Goal: Transaction & Acquisition: Purchase product/service

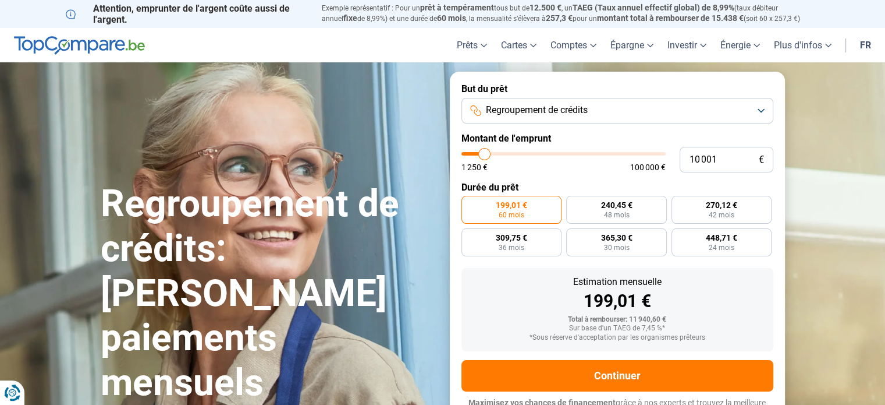
click at [764, 107] on button "Regroupement de crédits" at bounding box center [618, 111] width 312 height 26
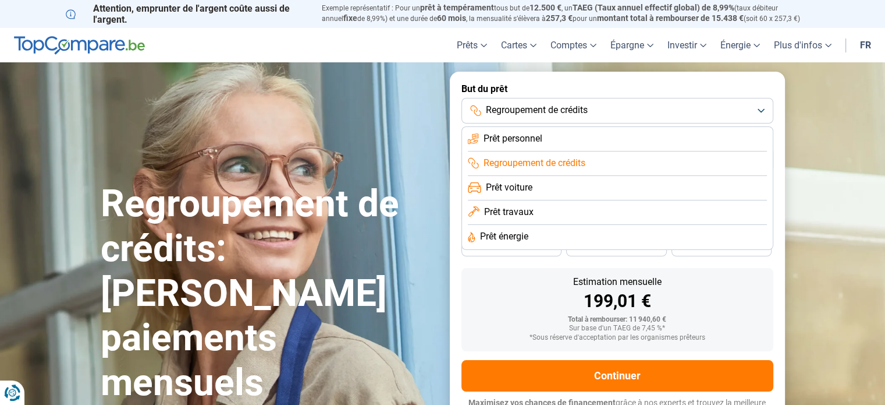
click at [567, 164] on span "Regroupement de crédits" at bounding box center [535, 163] width 102 height 13
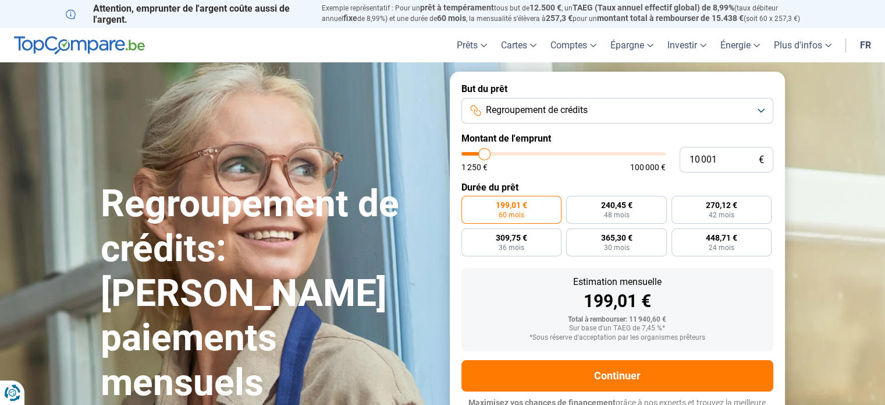
type input "10 750"
type input "10750"
type input "11 000"
type input "11000"
type input "11 500"
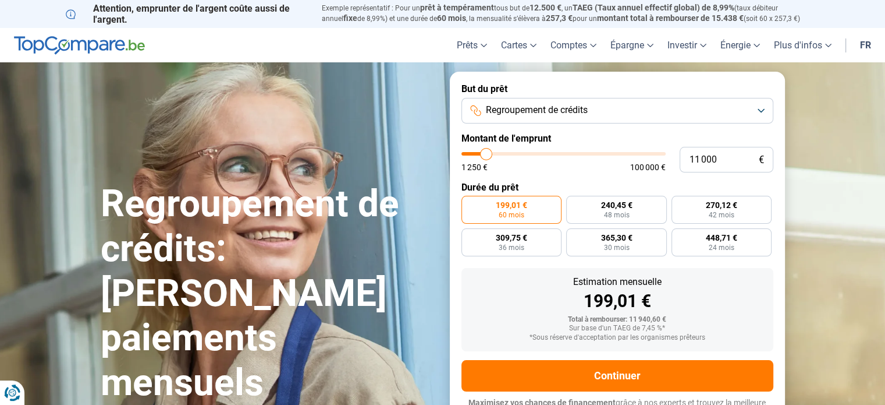
type input "11500"
type input "11 750"
type input "11750"
type input "12 250"
type input "12250"
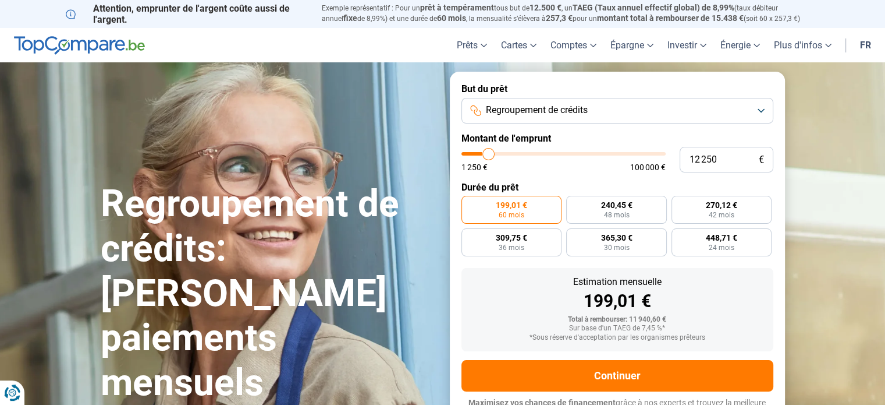
type input "12 500"
type input "12500"
type input "13 750"
type input "13750"
type input "14 500"
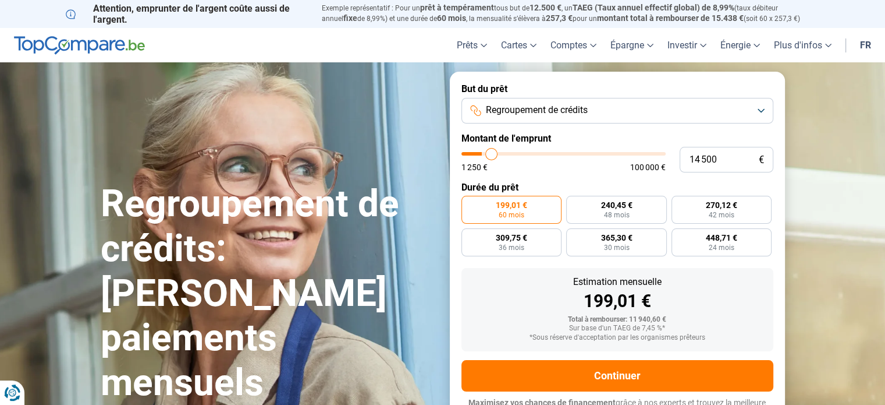
type input "14500"
type input "15 750"
type input "15750"
type input "17 250"
type input "17250"
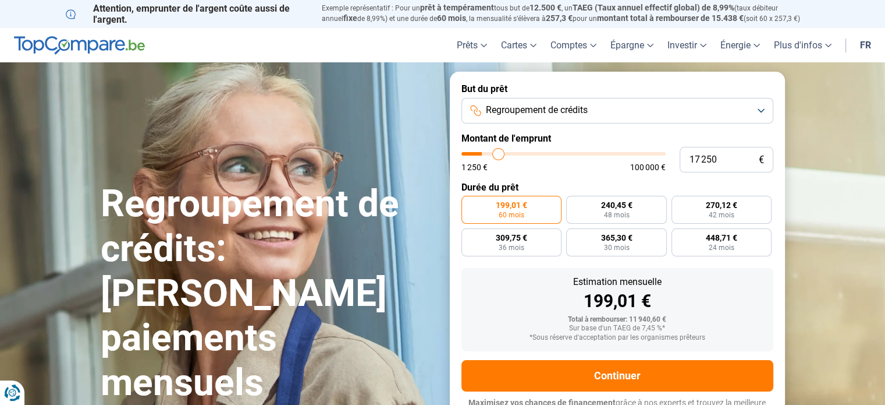
type input "18 000"
type input "18000"
type input "18 750"
type input "18750"
type input "19 500"
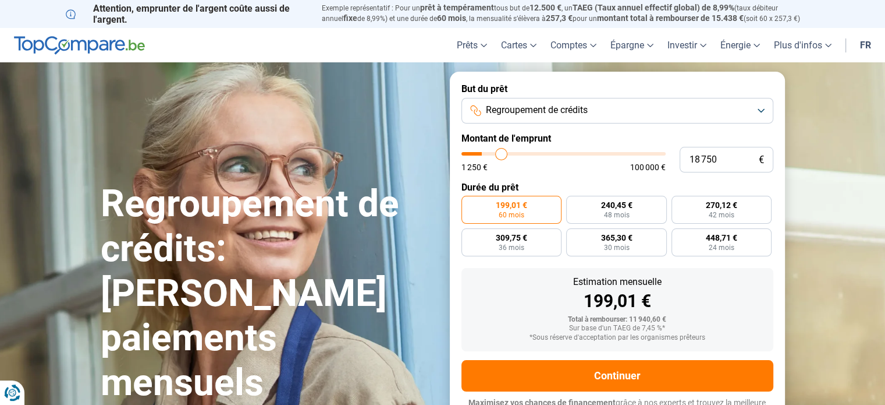
type input "19500"
type input "19 750"
type input "19750"
type input "20 500"
type input "20500"
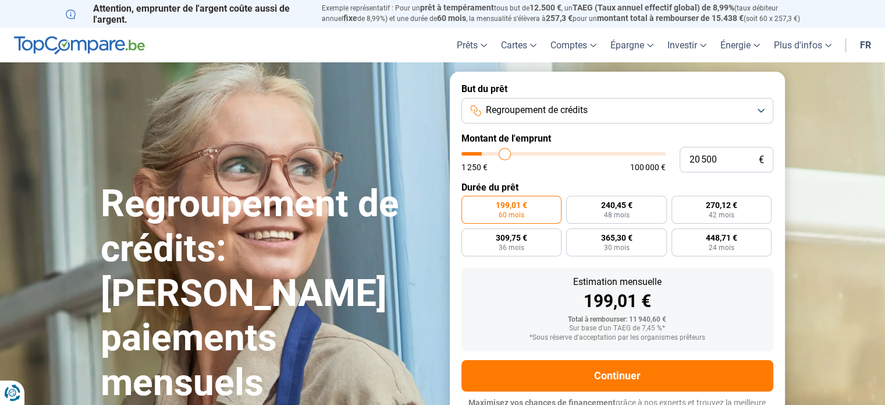
type input "21 500"
type input "21500"
type input "22 250"
type input "22250"
type input "22 750"
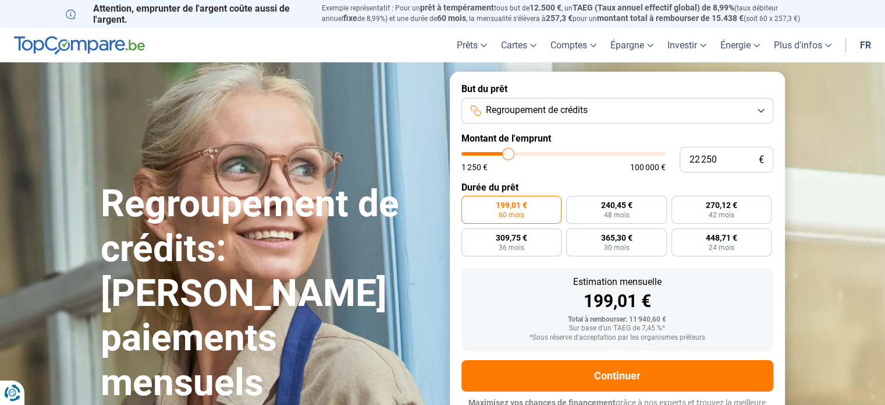
type input "22750"
type input "23 250"
type input "23250"
type input "23 500"
type input "23500"
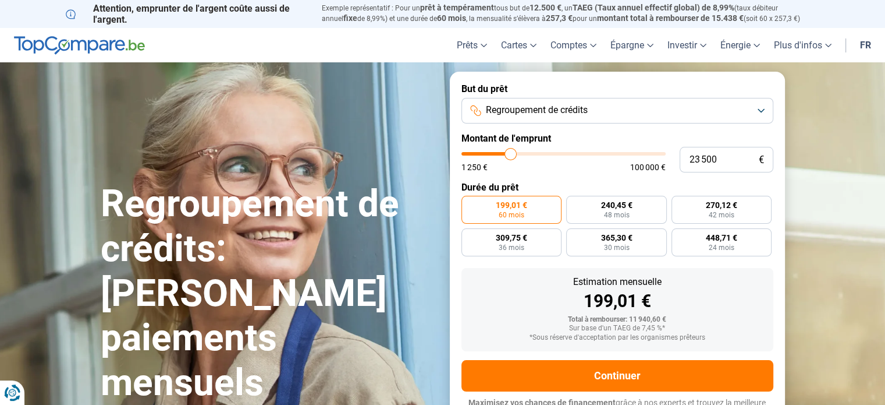
type input "23 000"
type input "23000"
type input "21 250"
type input "21250"
type input "19 500"
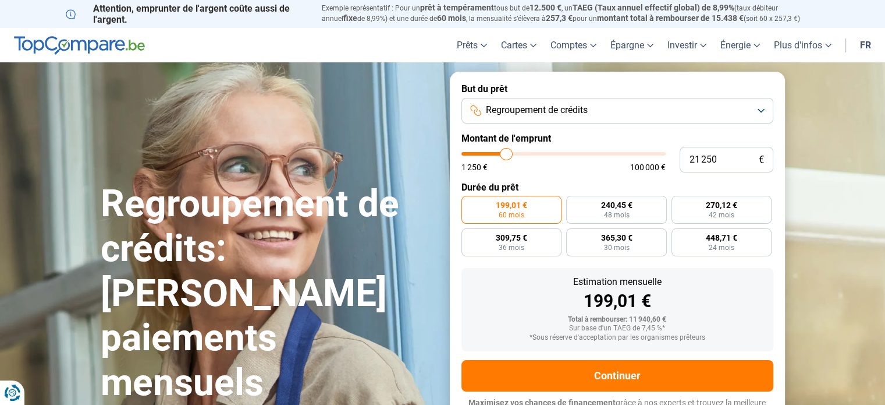
type input "19500"
type input "18 000"
type input "18000"
type input "17 250"
type input "17250"
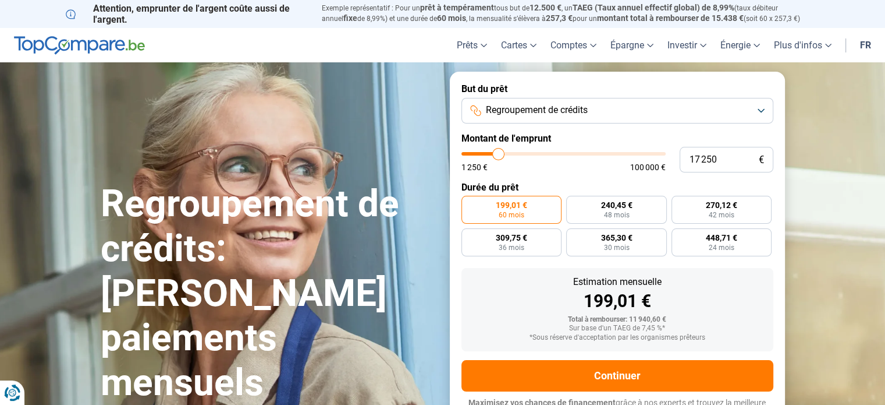
type input "16 750"
type input "16750"
type input "16 000"
type input "16000"
type input "15 500"
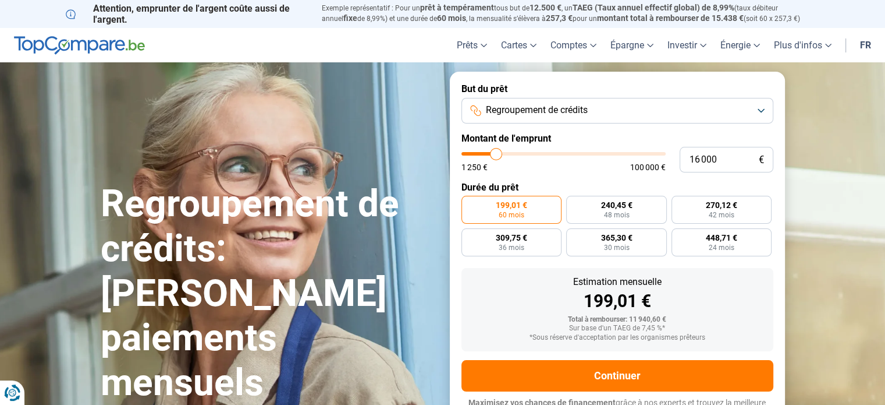
type input "15500"
type input "15 000"
type input "15000"
type input "14 750"
type input "14750"
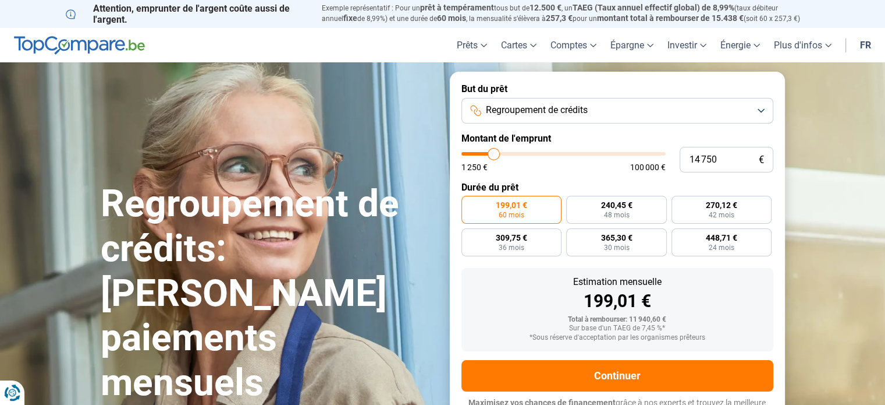
type input "14 500"
type input "14500"
type input "13 750"
type input "13750"
type input "13 000"
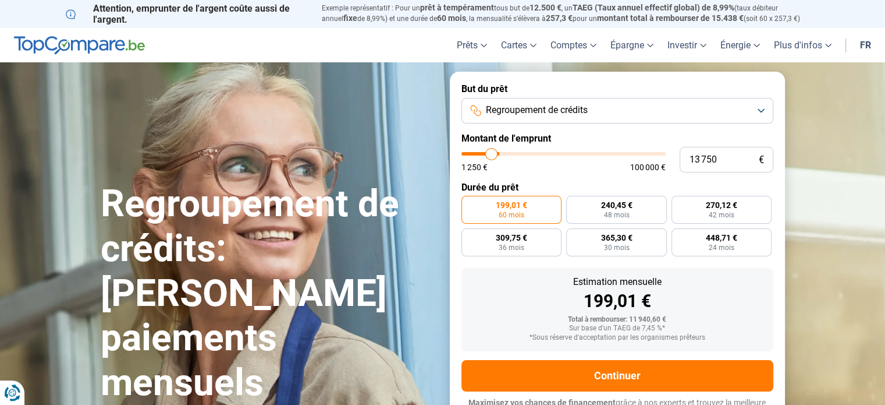
type input "13000"
type input "12 500"
type input "12500"
type input "12 250"
type input "12250"
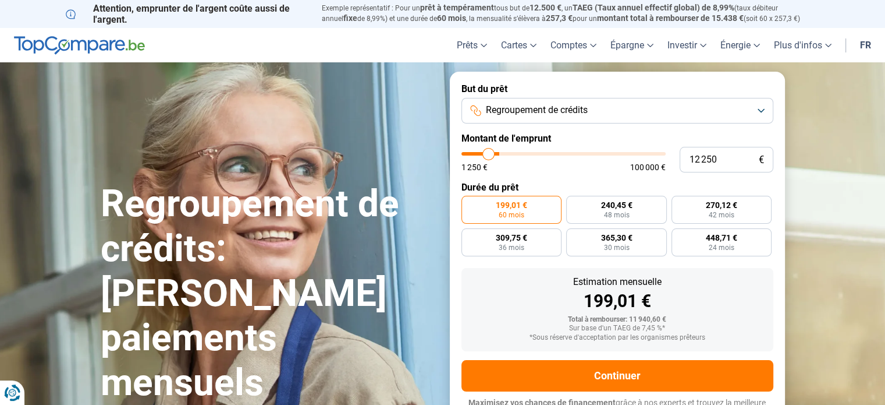
type input "11 250"
type input "11250"
type input "10 500"
type input "10500"
type input "9 750"
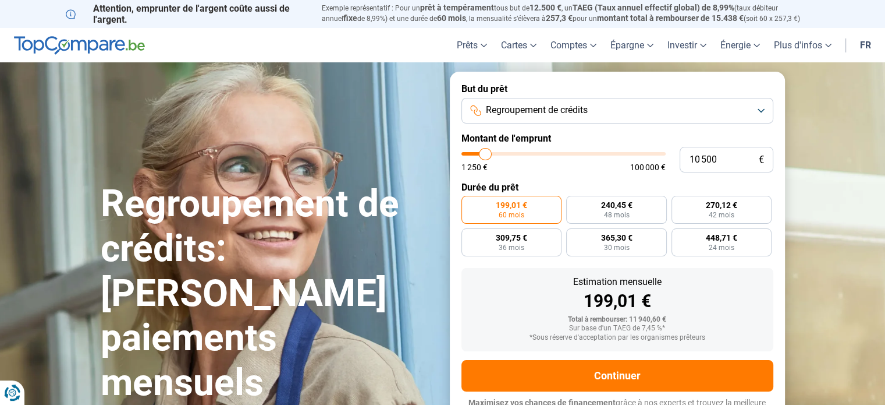
type input "9750"
type input "8 750"
type input "8750"
type input "7 250"
type input "7250"
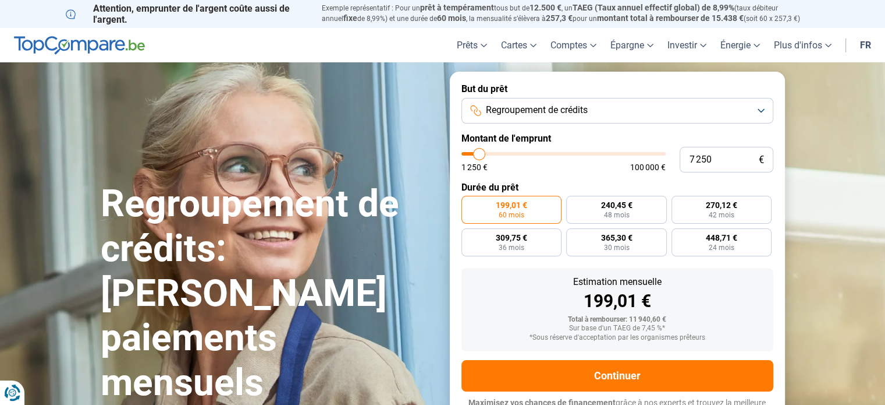
type input "6 750"
type input "6750"
type input "5 000"
type input "5000"
type input "4 000"
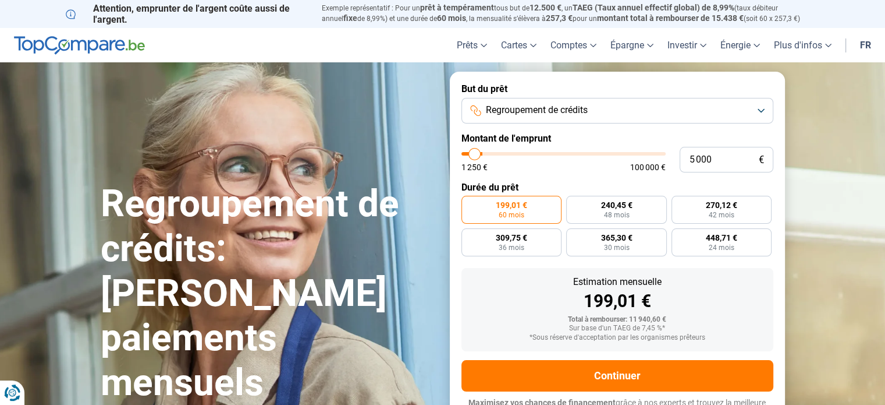
type input "4000"
type input "3 250"
type input "3250"
type input "2 750"
type input "2750"
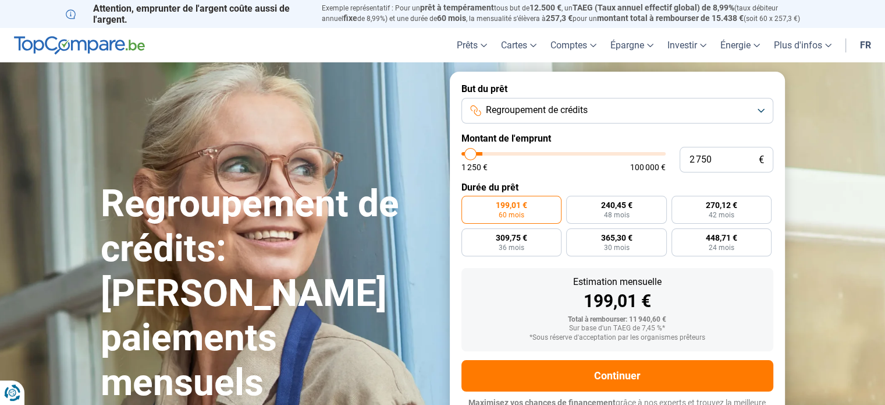
type input "2 250"
type input "2250"
type input "1 750"
type input "1750"
type input "1 250"
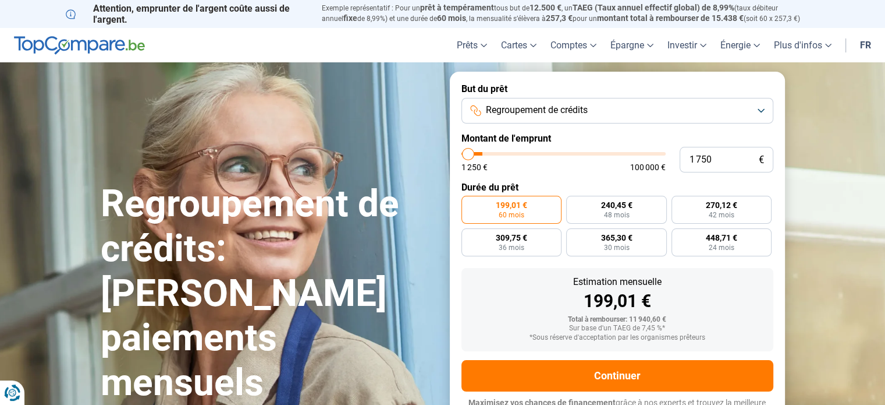
type input "1250"
type input "1 500"
type input "1500"
type input "1 750"
type input "1750"
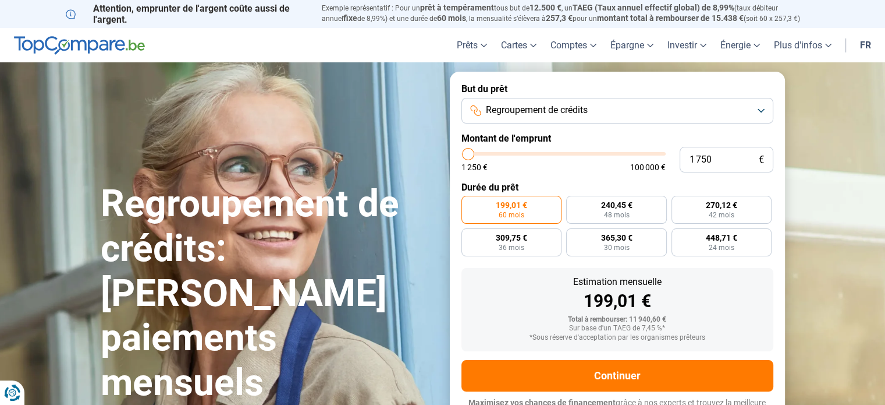
type input "2 000"
type input "2000"
type input "2 250"
type input "2250"
type input "2 500"
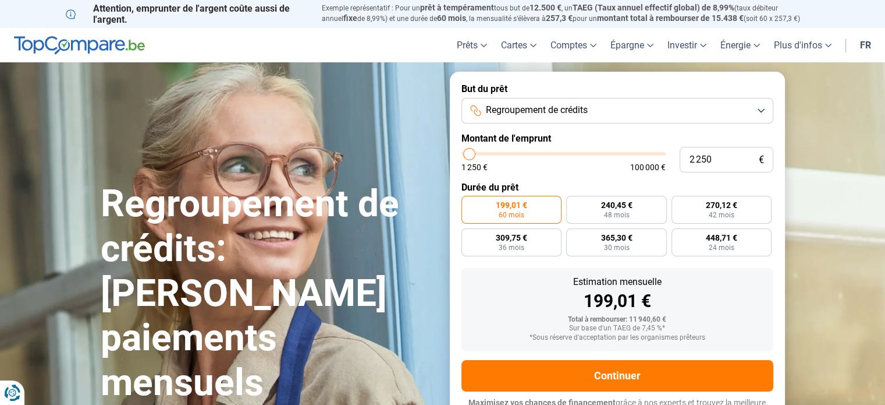
type input "2500"
type input "3 000"
type input "3000"
type input "3 250"
type input "3250"
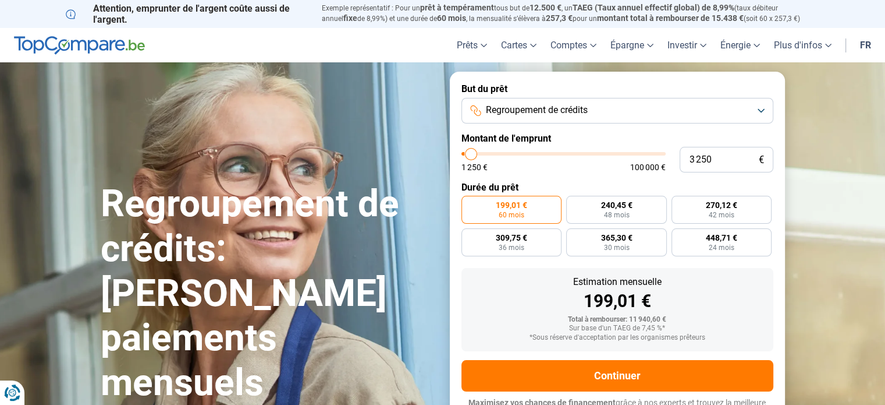
type input "3 500"
type input "3500"
type input "3 750"
type input "3750"
type input "4 000"
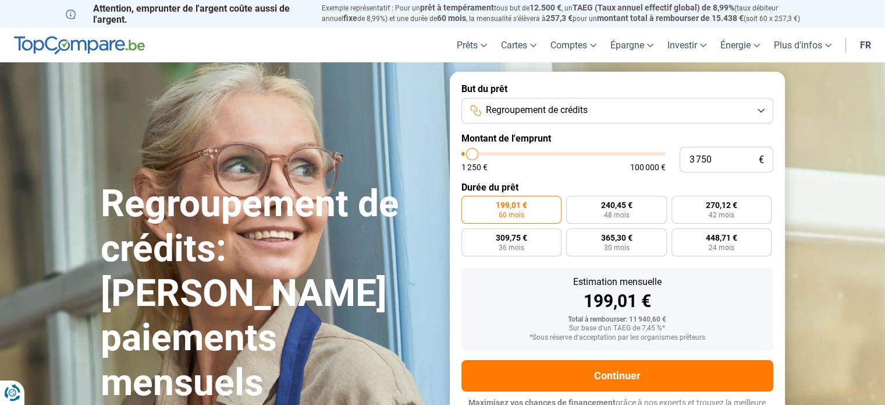
type input "4000"
type input "4 250"
type input "4250"
type input "4 750"
type input "4750"
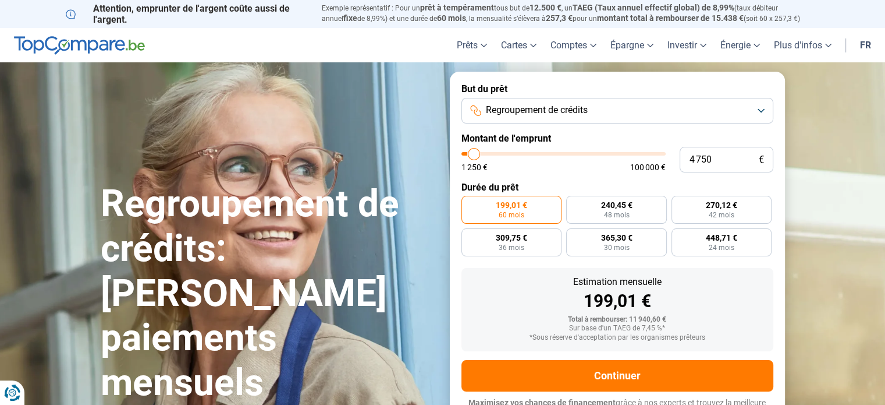
type input "5 000"
type input "5000"
type input "5 250"
type input "5250"
type input "5 500"
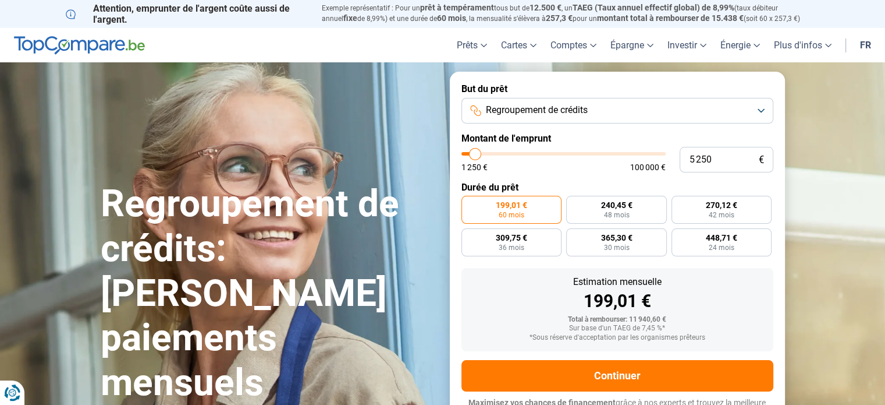
type input "5500"
type input "5 750"
type input "5750"
type input "6 000"
type input "6000"
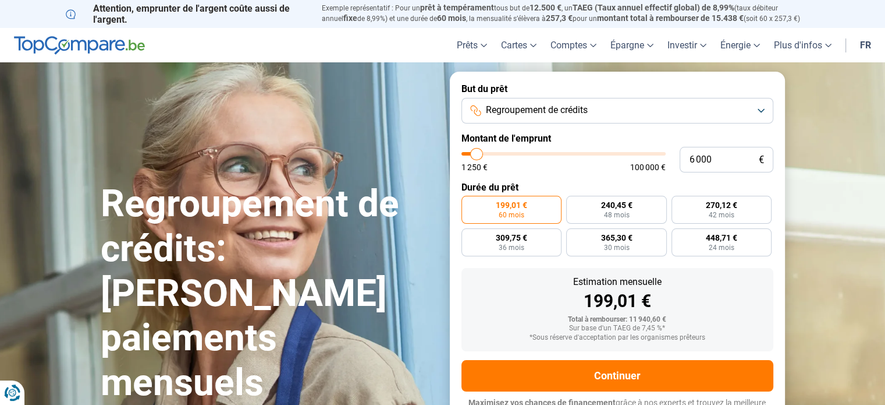
type input "6 250"
type input "6250"
type input "6 500"
type input "6500"
type input "6 750"
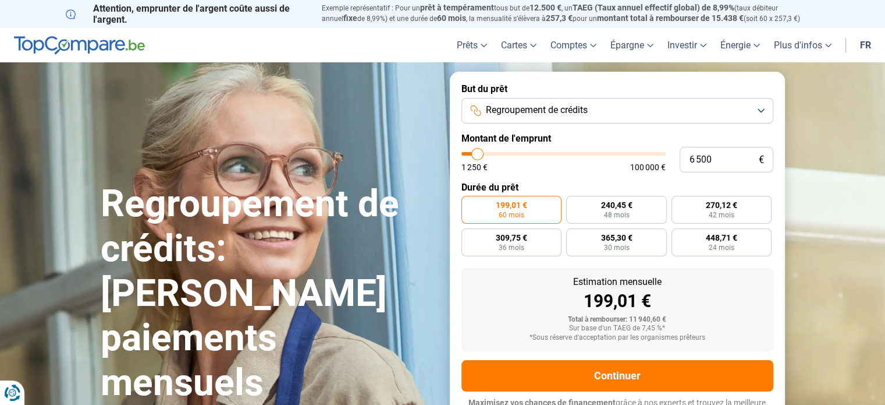
type input "6750"
type input "7 000"
type input "7000"
type input "7 250"
type input "7250"
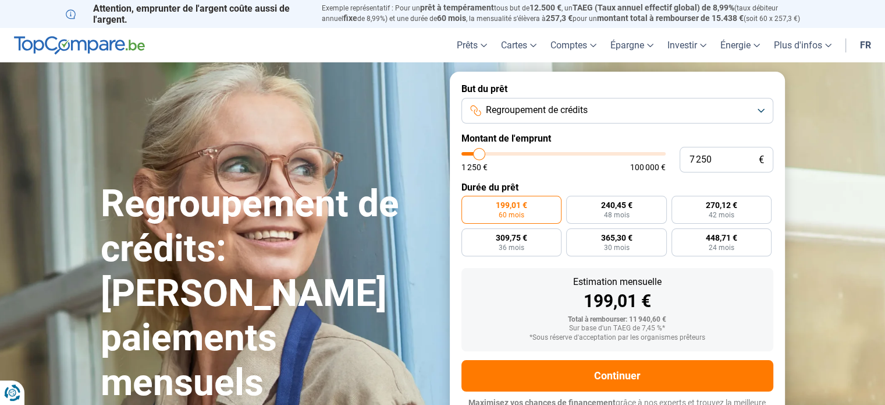
type input "7 500"
type input "7500"
type input "7 750"
type input "7750"
type input "8 000"
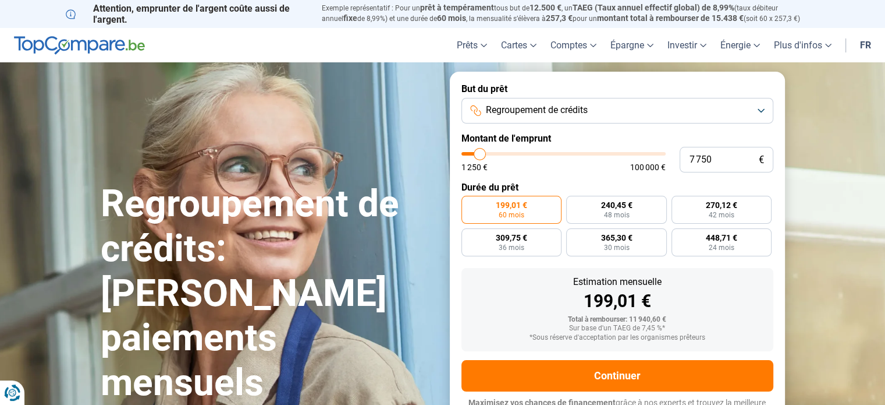
type input "8000"
type input "8 500"
type input "8500"
type input "8 750"
type input "8750"
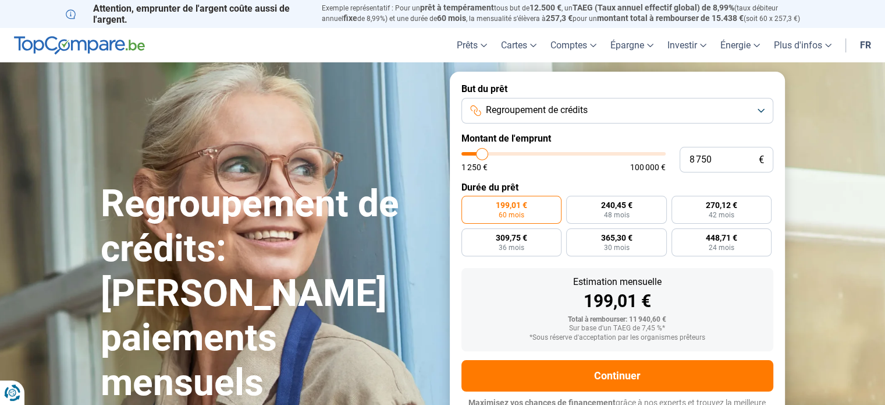
type input "9 000"
type input "9000"
type input "9 250"
type input "9250"
type input "9 500"
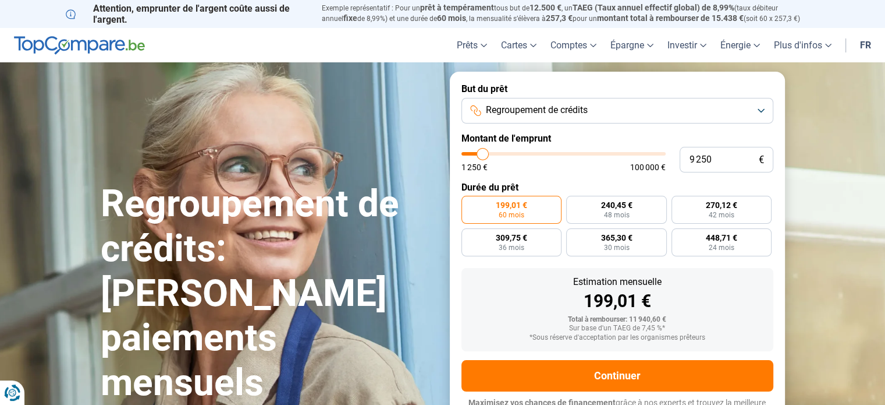
type input "9500"
type input "9 750"
type input "9750"
type input "10 000"
type input "10000"
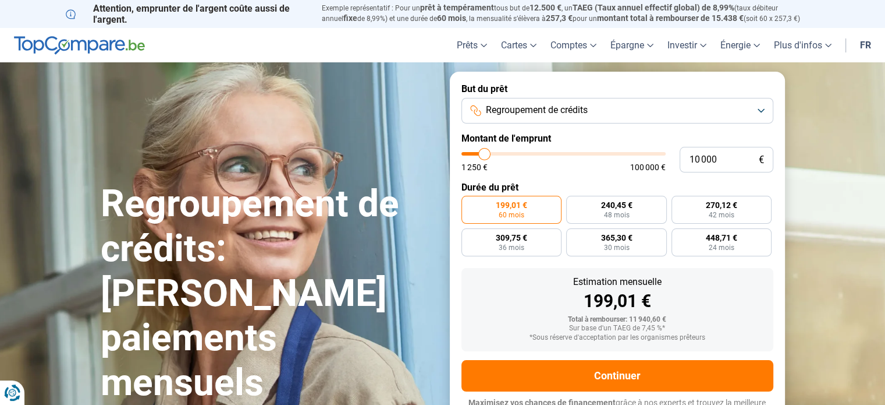
type input "10 500"
type input "10500"
type input "10 250"
type input "10250"
type input "10 000"
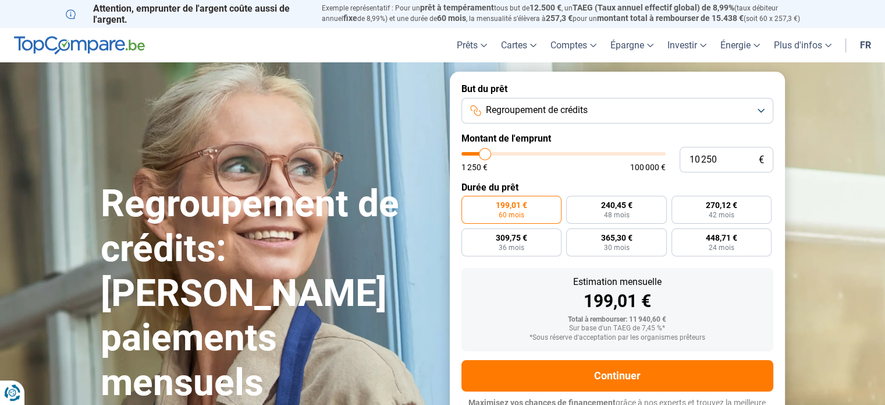
type input "10000"
type input "9 500"
type input "9500"
type input "9 250"
type input "9250"
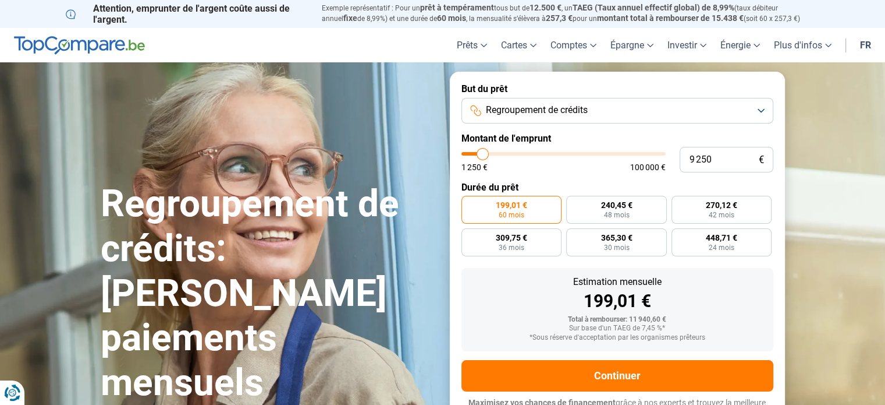
type input "9 500"
type input "9500"
type input "9 750"
type input "9750"
type input "10 000"
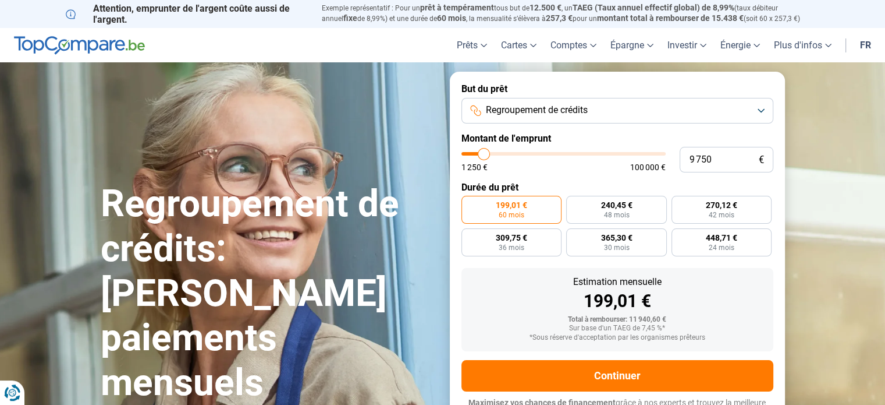
type input "10000"
click at [484, 155] on input "range" at bounding box center [564, 153] width 204 height 3
radio input "true"
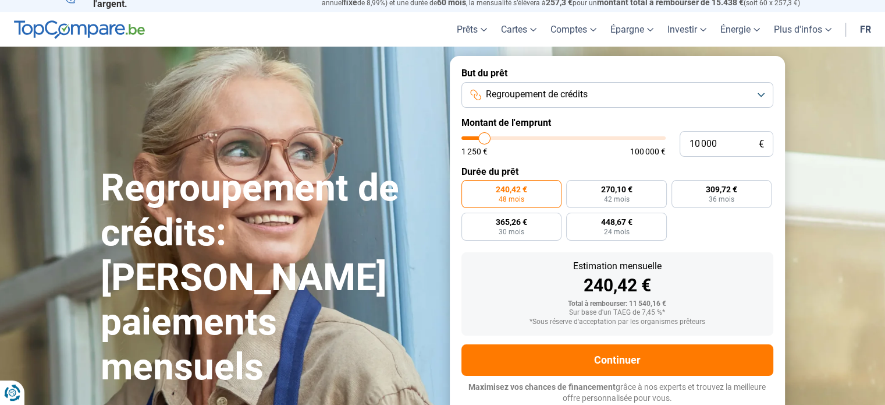
click at [516, 186] on span "240,42 €" at bounding box center [511, 189] width 31 height 8
click at [469, 186] on input "240,42 € 48 mois" at bounding box center [466, 184] width 8 height 8
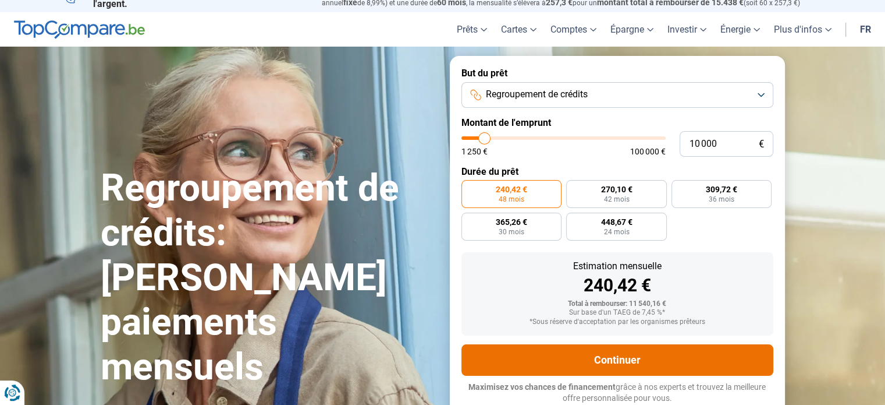
click at [616, 355] on button "Continuer" at bounding box center [618, 359] width 312 height 31
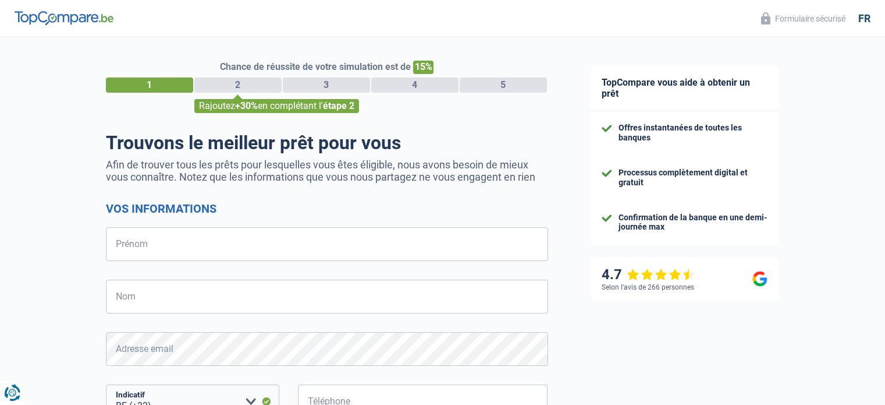
select select "32"
click at [153, 246] on input "Prénom" at bounding box center [327, 244] width 442 height 34
type input "Jonathan"
type input "Hochepied"
type input "476963462"
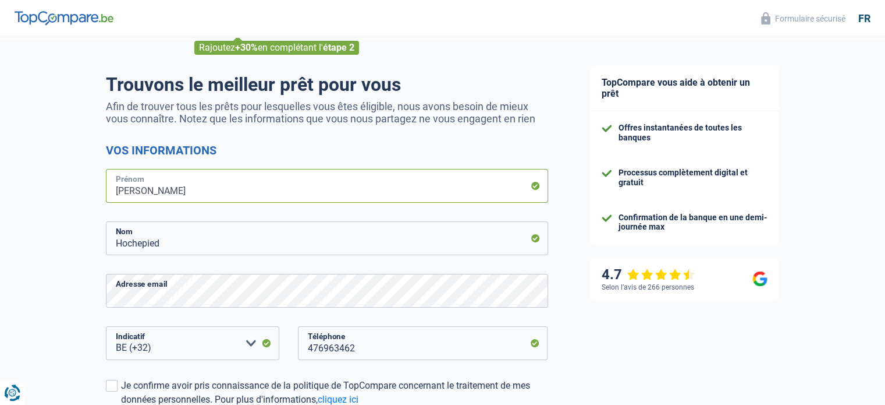
scroll to position [116, 0]
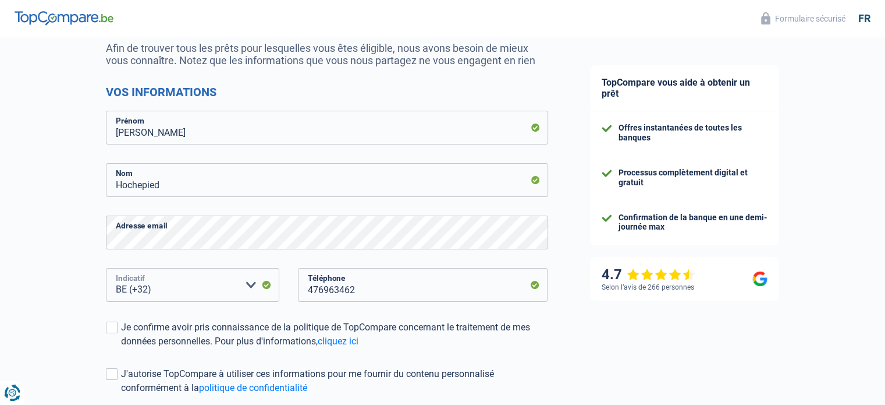
click at [165, 288] on select "BE (+32) LU (+352) Veuillez sélectionner une option" at bounding box center [192, 285] width 173 height 34
click at [364, 285] on input "476963462" at bounding box center [423, 285] width 250 height 34
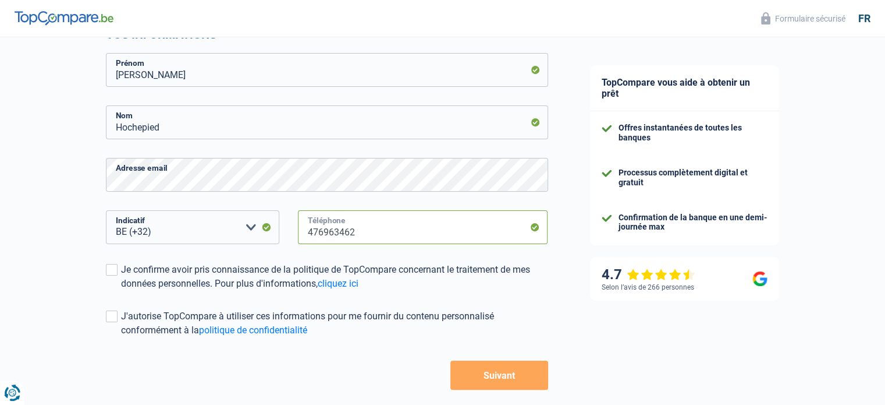
scroll to position [175, 0]
click at [114, 263] on label "Je confirme avoir pris connaissance de la politique de TopCompare concernant le…" at bounding box center [327, 276] width 442 height 28
click at [121, 290] on input "Je confirme avoir pris connaissance de la politique de TopCompare concernant le…" at bounding box center [121, 290] width 0 height 0
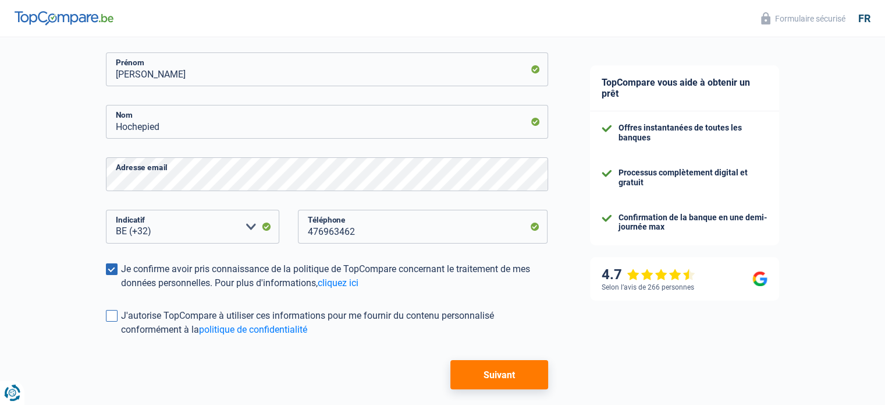
click at [118, 316] on label "J'autorise TopCompare à utiliser ces informations pour me fournir du contenu pe…" at bounding box center [327, 323] width 442 height 28
click at [121, 336] on input "J'autorise TopCompare à utiliser ces informations pour me fournir du contenu pe…" at bounding box center [121, 336] width 0 height 0
click at [498, 374] on button "Suivant" at bounding box center [499, 374] width 97 height 29
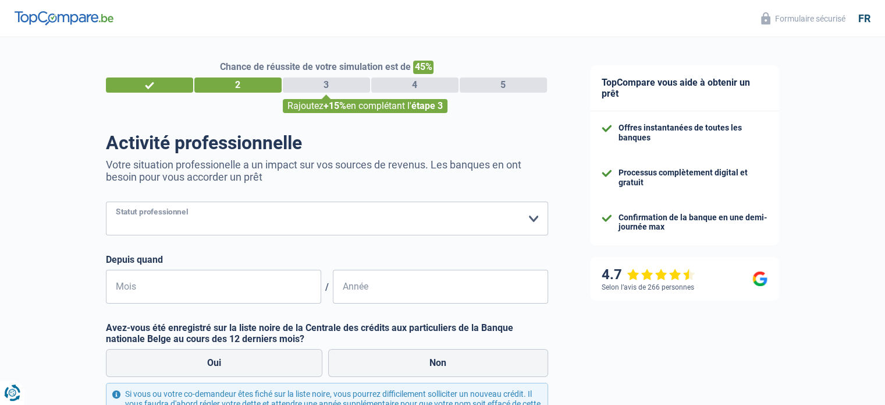
click at [536, 215] on select "Ouvrier Employé privé Employé public Invalide Indépendant Pensionné Chômeur Mut…" at bounding box center [327, 218] width 442 height 34
select select "independent"
click at [106, 202] on select "Ouvrier Employé privé Employé public Invalide Indépendant Pensionné Chômeur Mut…" at bounding box center [327, 218] width 442 height 34
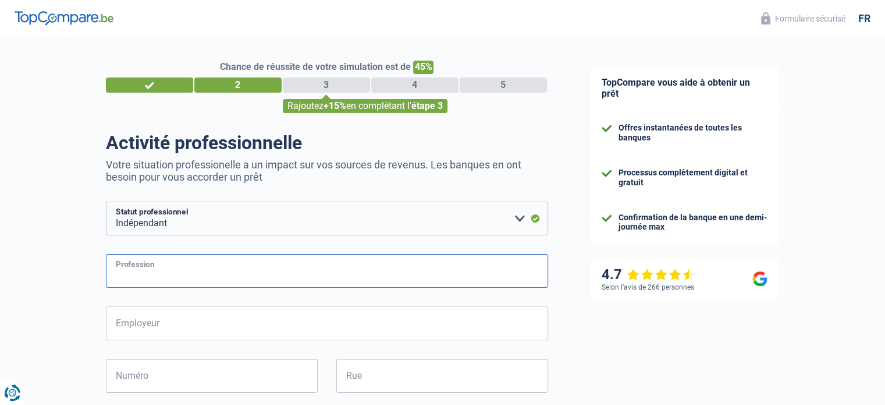
click at [242, 276] on input "Profession" at bounding box center [327, 271] width 442 height 34
type input "menuisier"
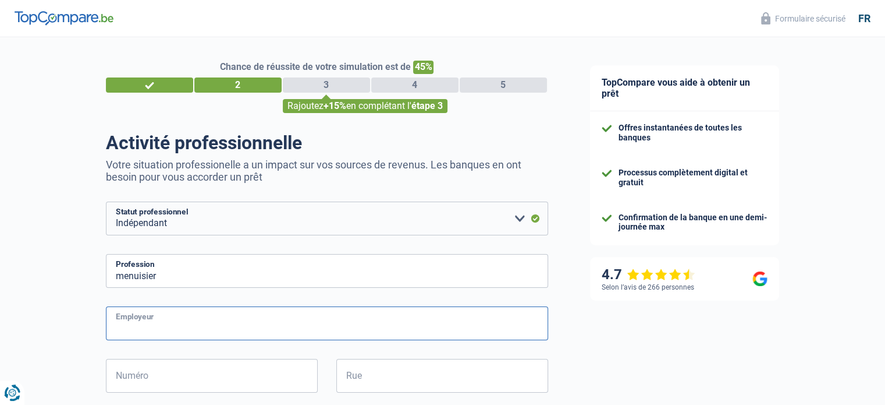
click at [215, 314] on input "Employeur" at bounding box center [327, 323] width 442 height 34
type input "menuideal"
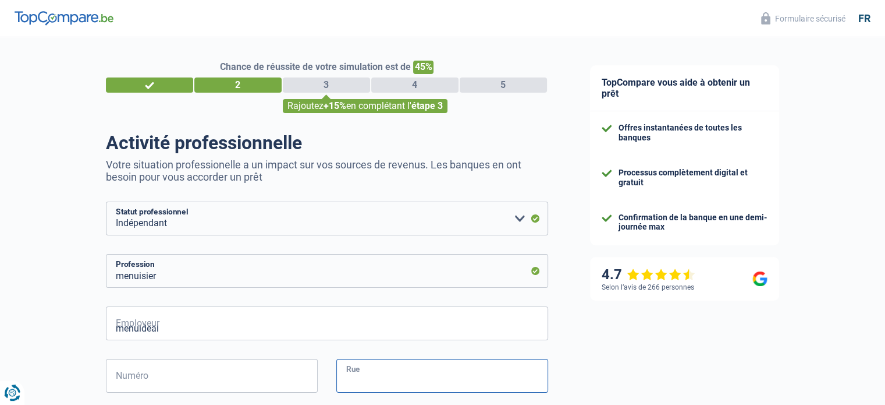
type input "77 rue de l Epinnette,"
type input "7712"
type input "herseaux"
type input "77"
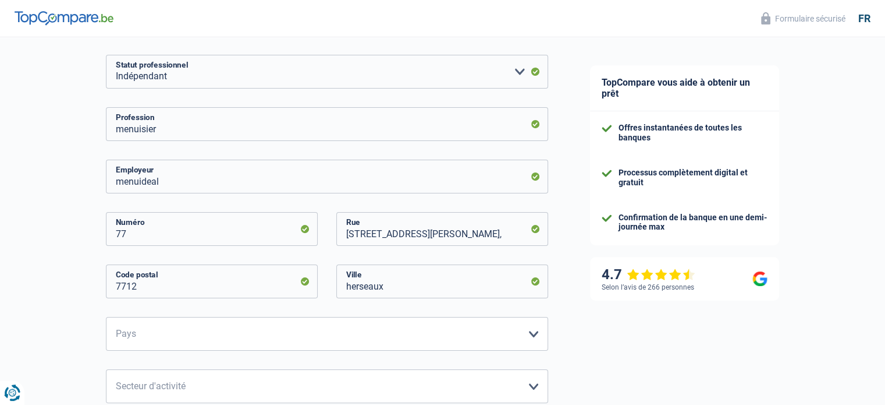
scroll to position [175, 0]
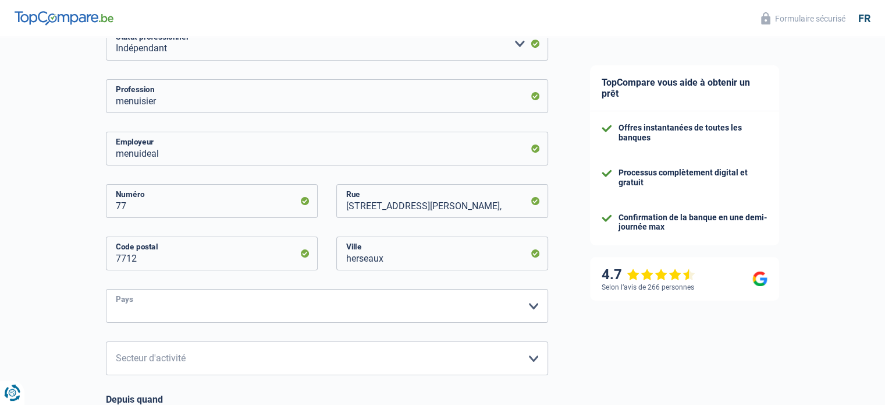
click at [534, 304] on select "Belgique Luxembourg Veuillez sélectionner une option" at bounding box center [327, 306] width 442 height 34
select select "BE"
click at [106, 289] on select "Belgique Luxembourg Veuillez sélectionner une option" at bounding box center [327, 306] width 442 height 34
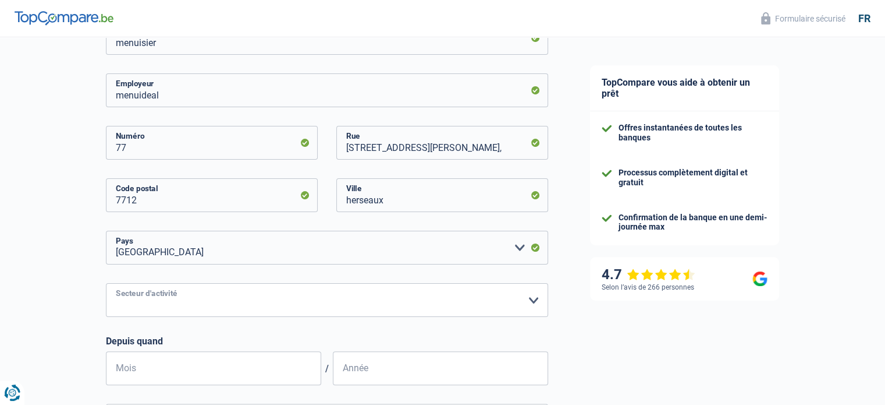
click at [533, 300] on select "Agriculture/Pêche Industrie Horeca Courier/Fitness/Taxi Construction Banques/As…" at bounding box center [327, 300] width 442 height 34
select select "construction"
click at [106, 284] on select "Agriculture/Pêche Industrie Horeca Courier/Fitness/Taxi Construction Banques/As…" at bounding box center [327, 300] width 442 height 34
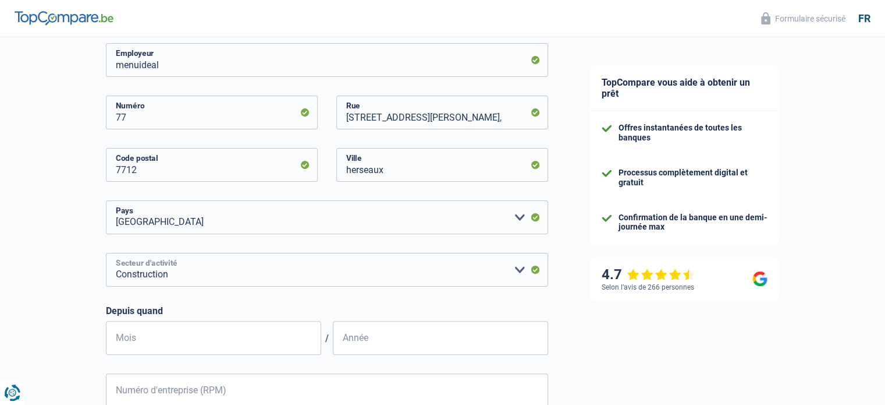
scroll to position [291, 0]
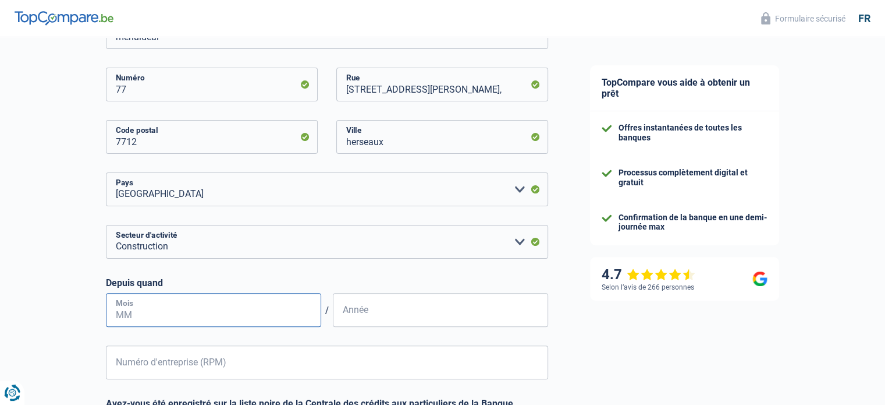
click at [173, 317] on input "Mois" at bounding box center [213, 310] width 215 height 34
type input "06"
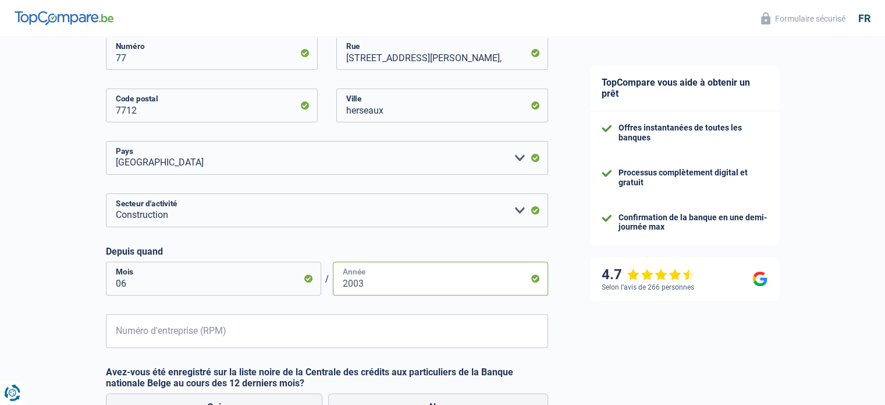
scroll to position [349, 0]
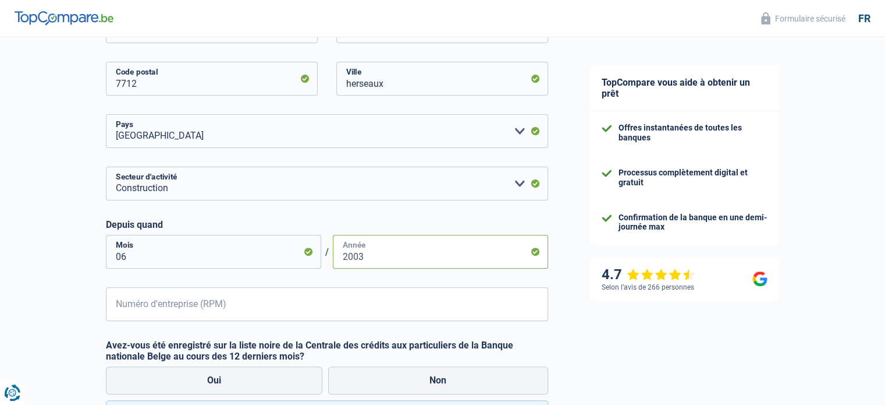
type input "2003"
click at [184, 303] on input "Numéro d'entreprise (RPM)" at bounding box center [327, 304] width 442 height 34
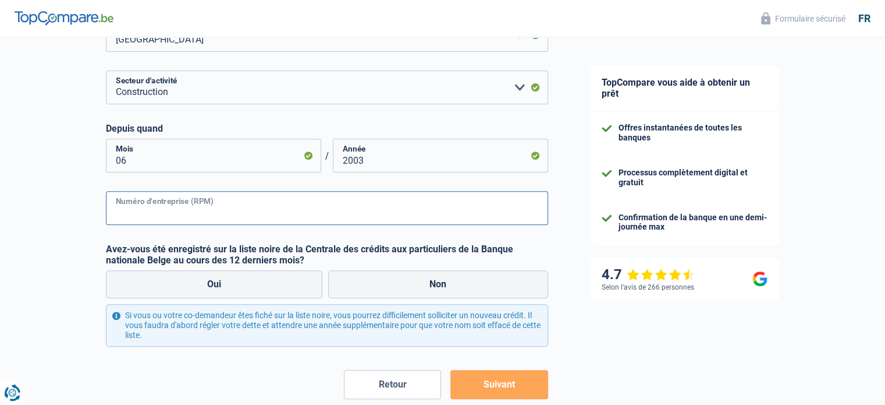
scroll to position [466, 0]
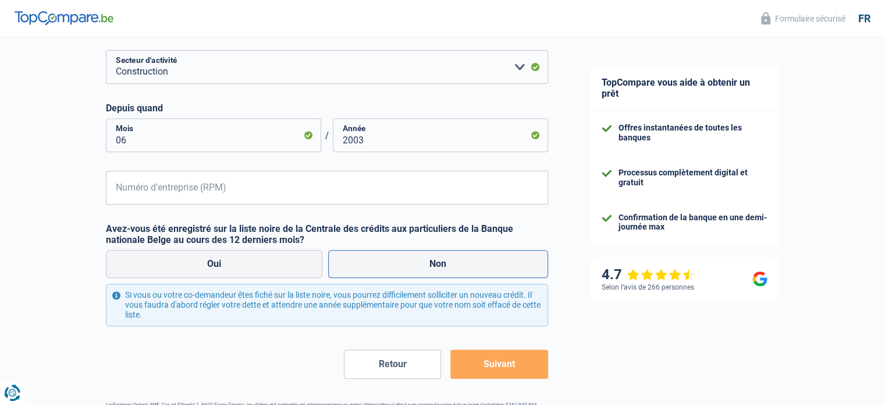
click at [366, 269] on label "Non" at bounding box center [438, 264] width 220 height 28
click at [366, 269] on input "Non" at bounding box center [438, 264] width 220 height 28
radio input "true"
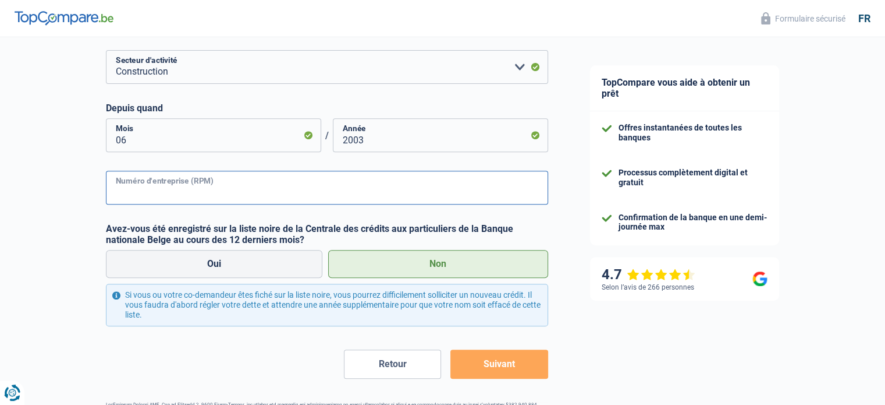
click at [236, 189] on input "Numéro d'entreprise (RPM)" at bounding box center [327, 188] width 442 height 34
click at [176, 182] on input "Numéro d'entreprise (RPM)" at bounding box center [327, 188] width 442 height 34
click at [125, 197] on input "Numéro d'entreprise (RPM)" at bounding box center [327, 188] width 442 height 34
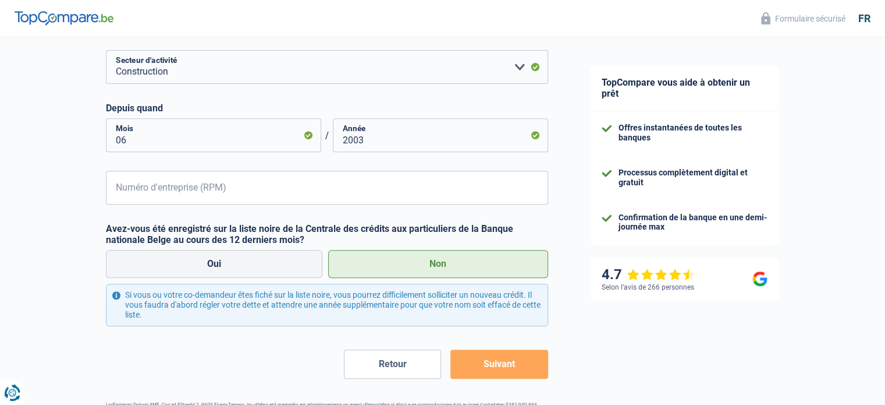
click at [496, 363] on button "Suivant" at bounding box center [499, 363] width 97 height 29
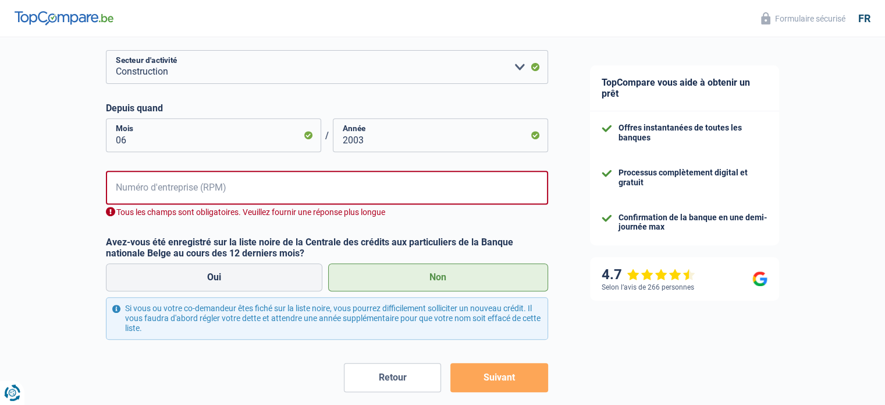
scroll to position [509, 0]
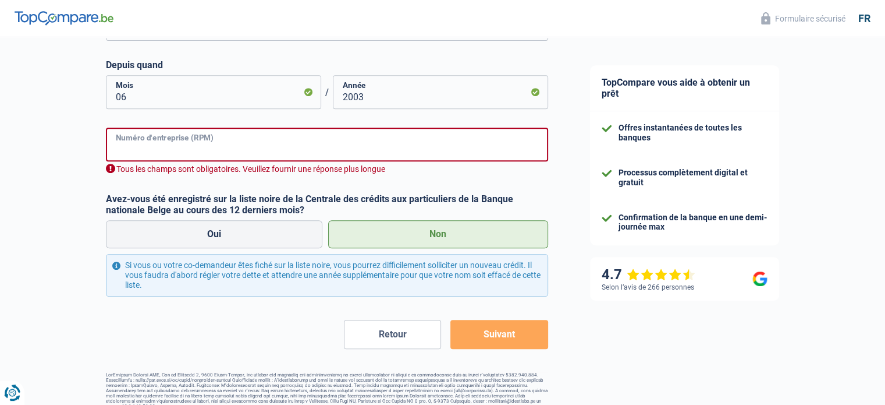
click at [228, 146] on input "Numéro d'entreprise (RPM)" at bounding box center [327, 144] width 442 height 34
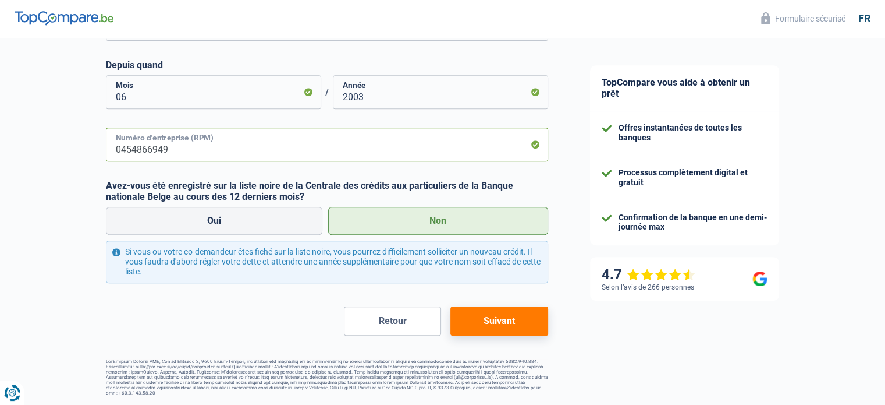
type input "0454866949"
click at [505, 325] on button "Suivant" at bounding box center [499, 320] width 97 height 29
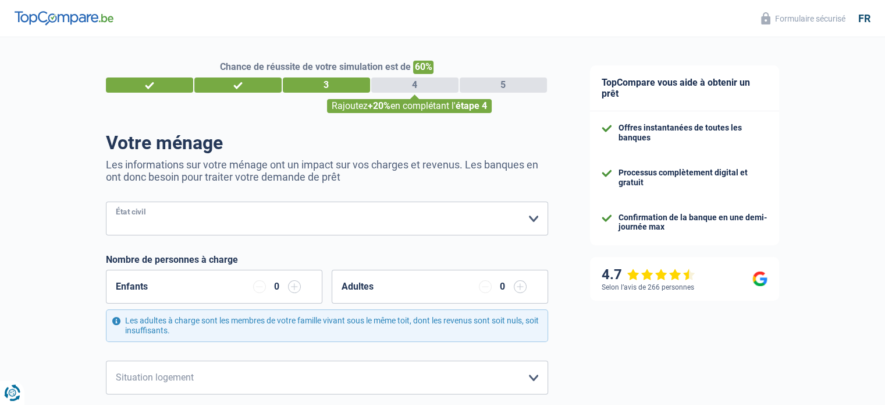
click at [529, 216] on select "Célibataire Marié(e) Cohabitant(e) légal(e) Divorcé(e) Veuf(ve) Séparé (de fait…" at bounding box center [327, 218] width 442 height 34
select select "single"
click at [106, 202] on select "Célibataire Marié(e) Cohabitant(e) légal(e) Divorcé(e) Veuf(ve) Séparé (de fait…" at bounding box center [327, 218] width 442 height 34
click at [295, 285] on input "button" at bounding box center [294, 286] width 13 height 13
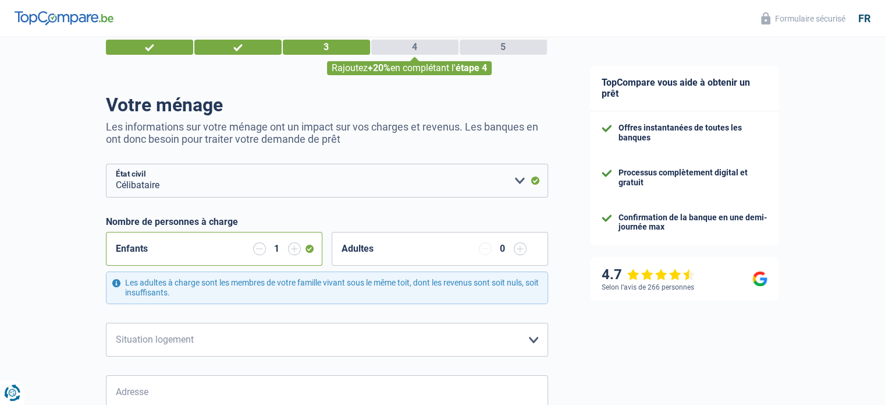
scroll to position [58, 0]
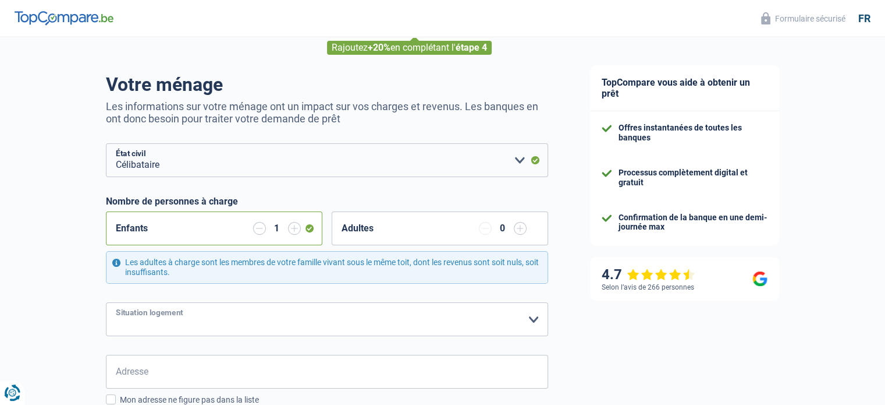
click at [534, 316] on select "Locataire Propriétaire avec prêt hypothécaire Propriétaire sans prêt hypothécai…" at bounding box center [327, 319] width 442 height 34
select select "ownerWithMortgage"
click at [106, 302] on select "Locataire Propriétaire avec prêt hypothécaire Propriétaire sans prêt hypothécai…" at bounding box center [327, 319] width 442 height 34
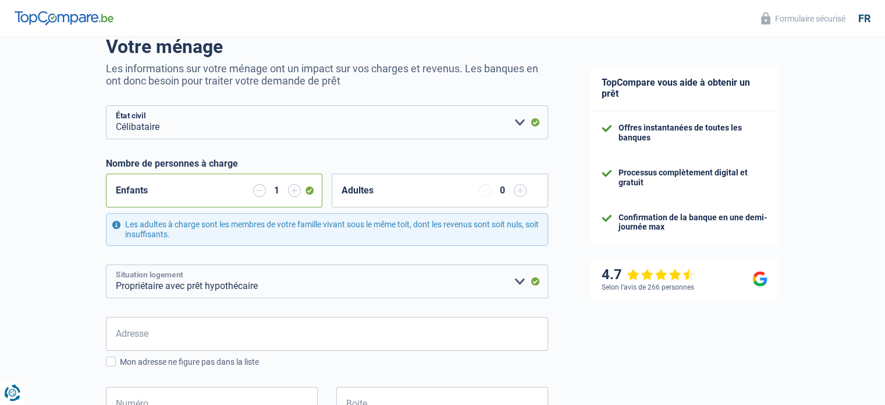
scroll to position [116, 0]
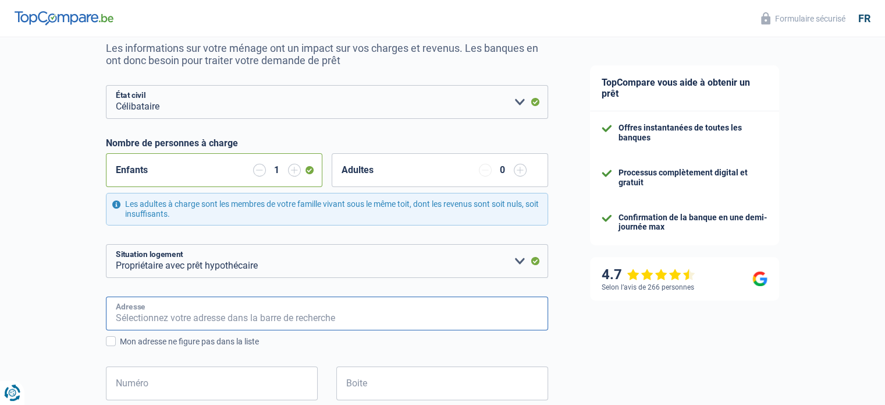
click at [208, 307] on input "Adresse" at bounding box center [327, 313] width 442 height 34
type input "89 rue de france dottignies"
type input "Belgique"
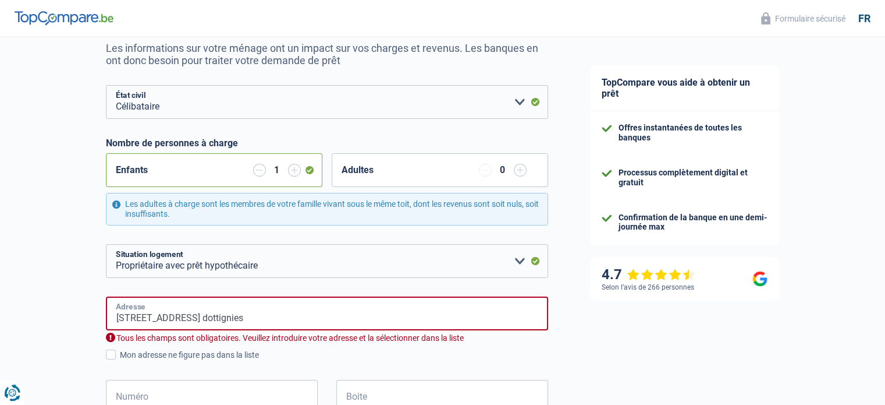
type input "Belgique"
click at [186, 316] on input "89 rue de france dottignies" at bounding box center [327, 313] width 442 height 34
type input "Rue de France, 7711, Mouscron, BE"
type input "89"
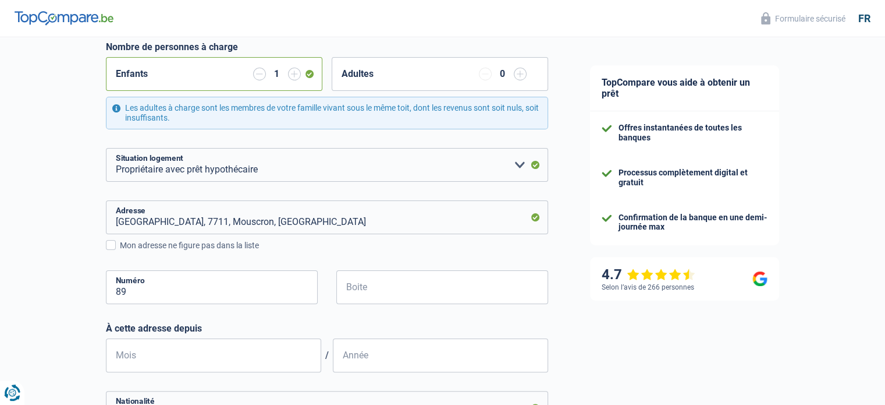
scroll to position [233, 0]
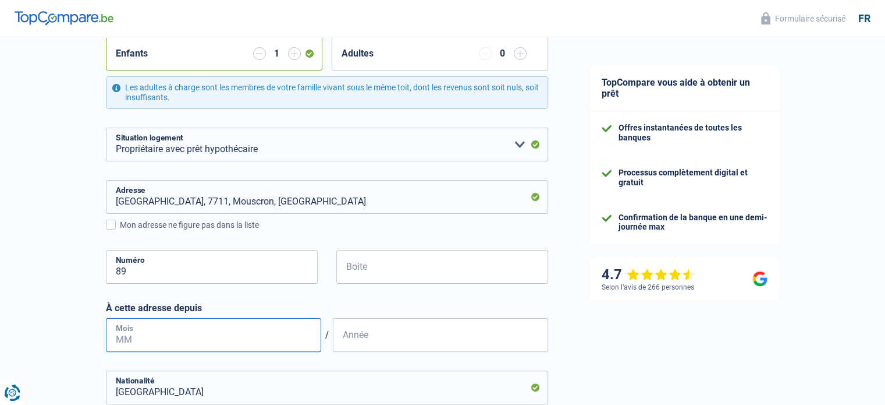
click at [150, 336] on input "Mois" at bounding box center [213, 335] width 215 height 34
type input "0"
type input "03"
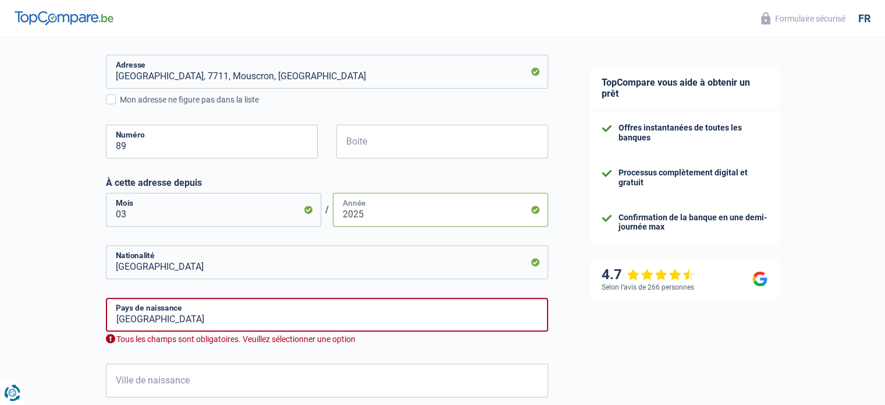
scroll to position [408, 0]
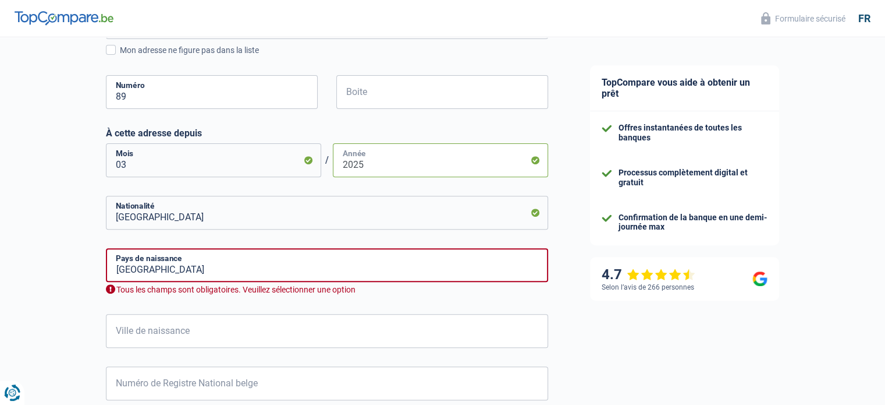
type input "2025"
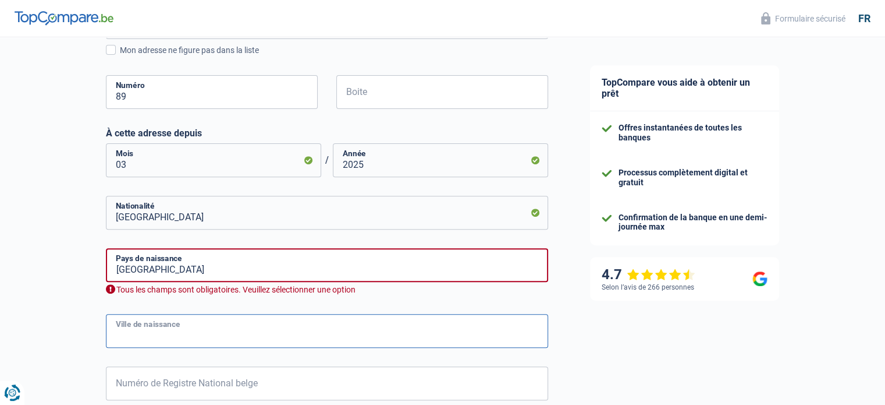
click at [227, 329] on input "Ville de naissance" at bounding box center [327, 331] width 442 height 34
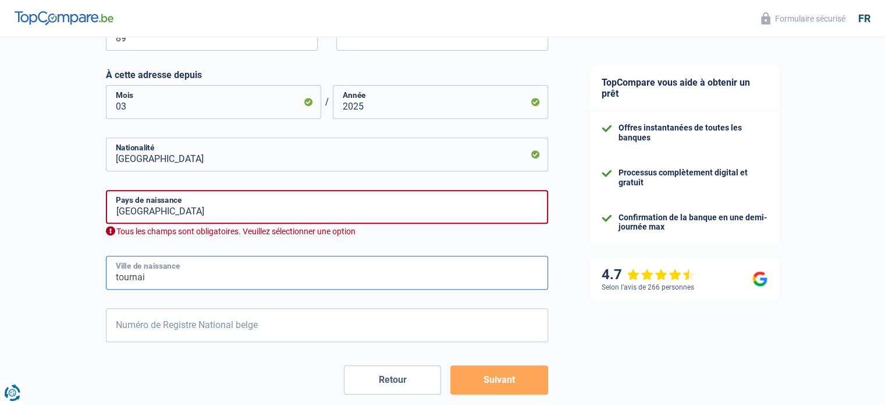
type input "tournai"
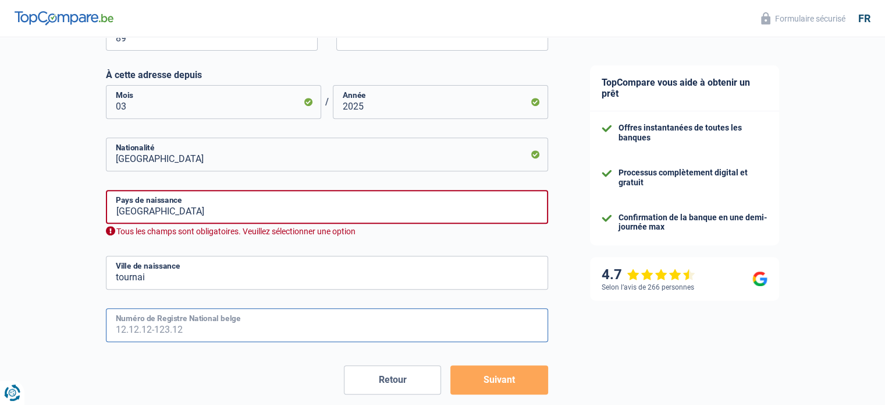
click at [218, 323] on input "Numéro de Registre National belge" at bounding box center [327, 325] width 442 height 34
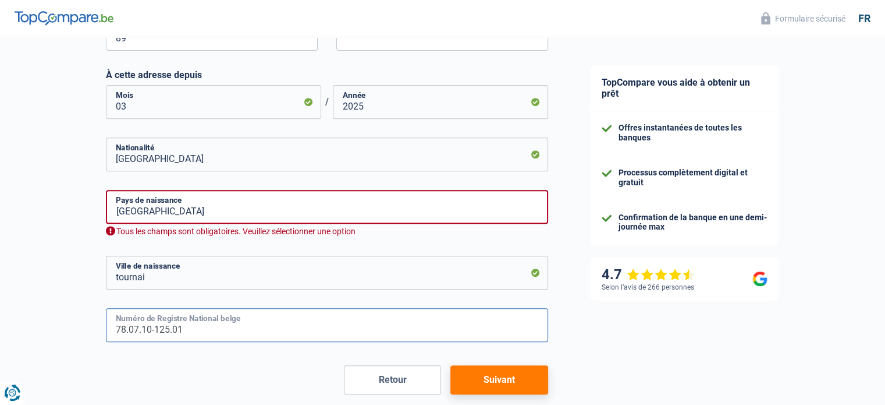
type input "78.07.10-125.01"
click at [488, 377] on button "Suivant" at bounding box center [499, 379] width 97 height 29
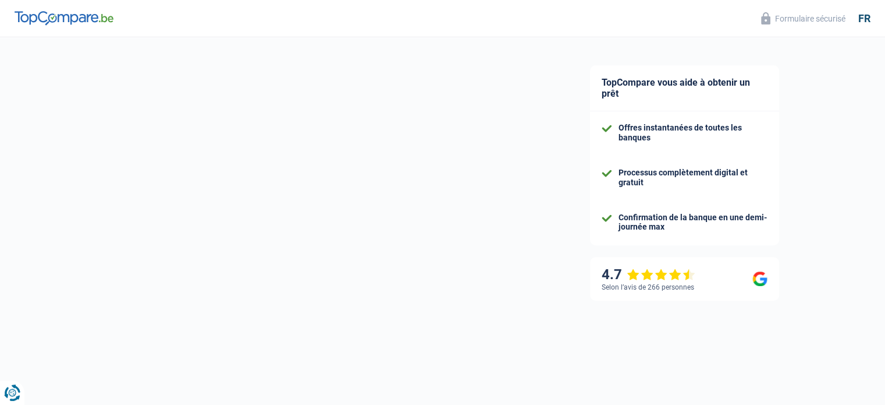
select select "familyAllowances"
select select "netSalary"
select select "mortgage"
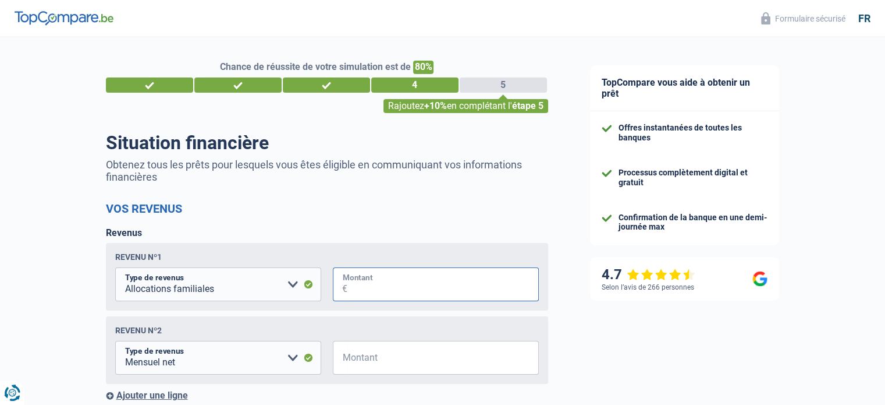
click at [373, 290] on input "Montant" at bounding box center [444, 284] width 192 height 34
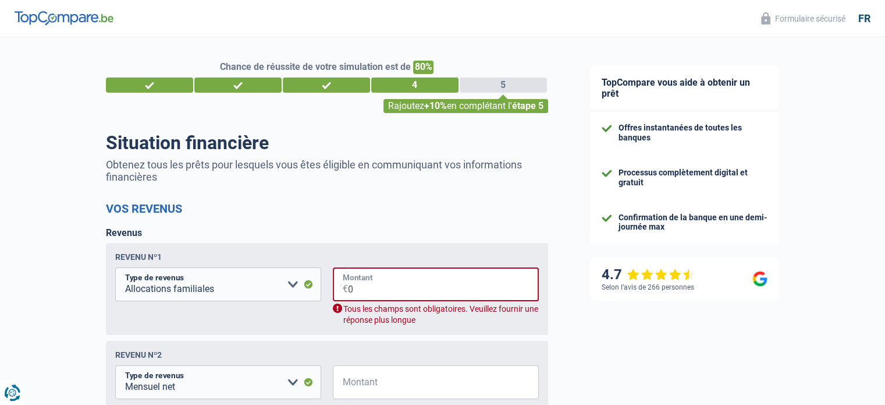
drag, startPoint x: 359, startPoint y: 293, endPoint x: 345, endPoint y: 291, distance: 14.1
click at [345, 291] on div "0 € Montant" at bounding box center [436, 284] width 206 height 34
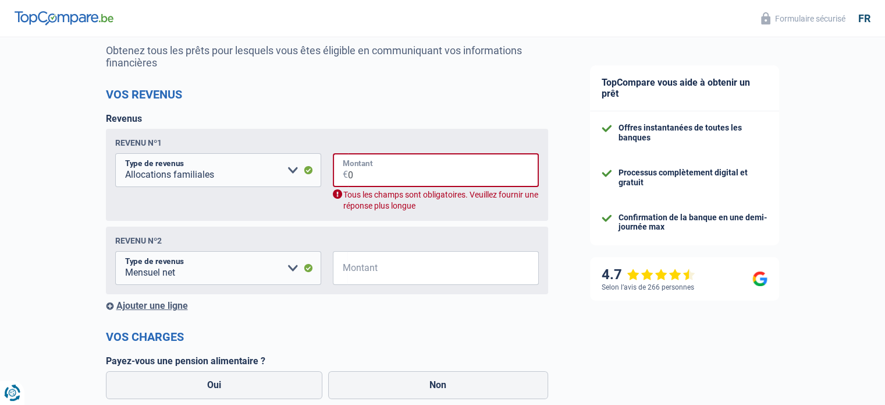
scroll to position [116, 0]
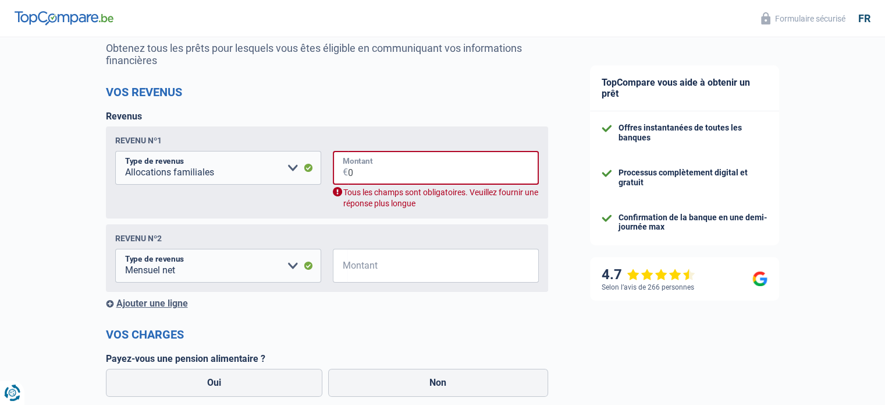
type input "0"
click at [364, 266] on input "Montant" at bounding box center [444, 266] width 192 height 34
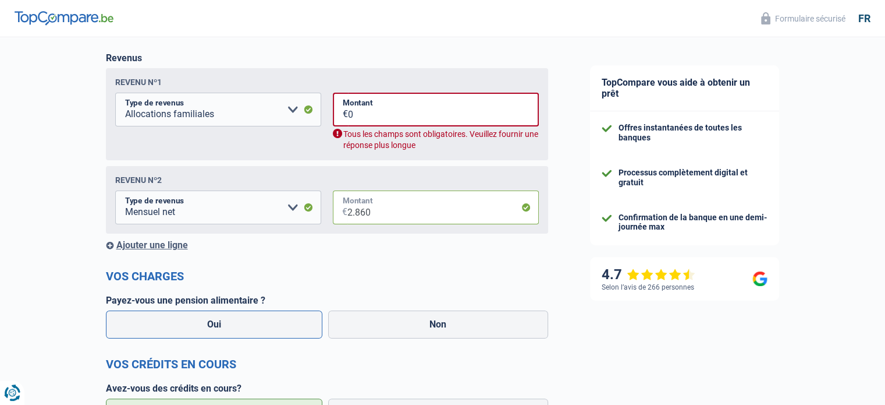
type input "2.860"
click at [217, 326] on label "Oui" at bounding box center [214, 324] width 217 height 28
click at [217, 326] on input "Oui" at bounding box center [214, 324] width 217 height 28
radio input "true"
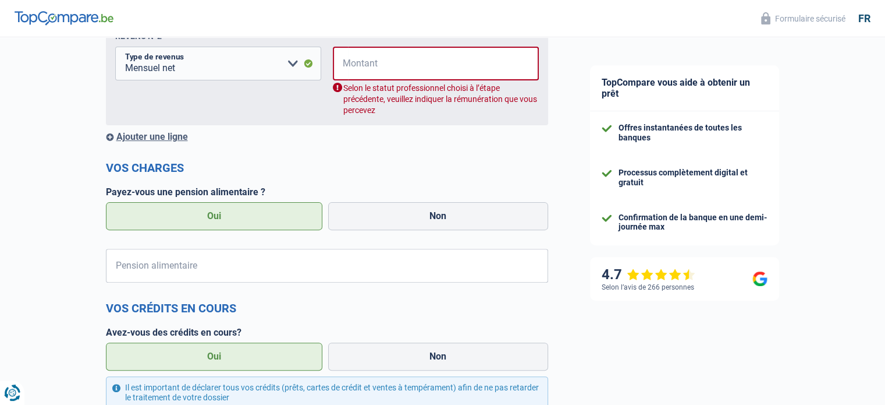
scroll to position [349, 0]
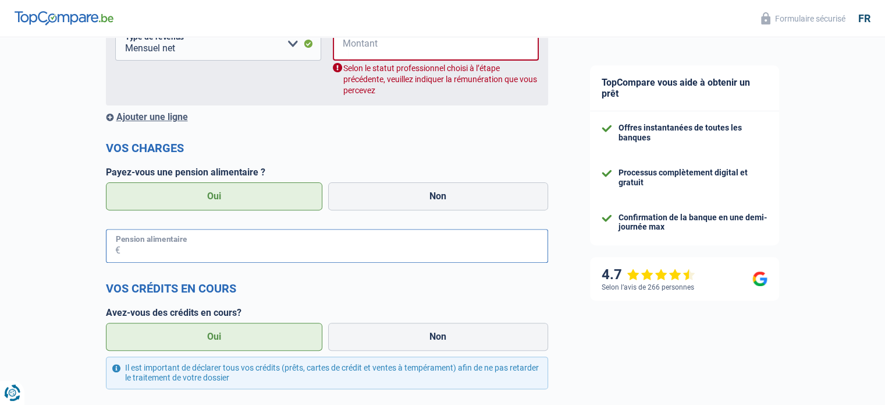
click at [270, 245] on input "Pension alimentaire" at bounding box center [335, 246] width 428 height 34
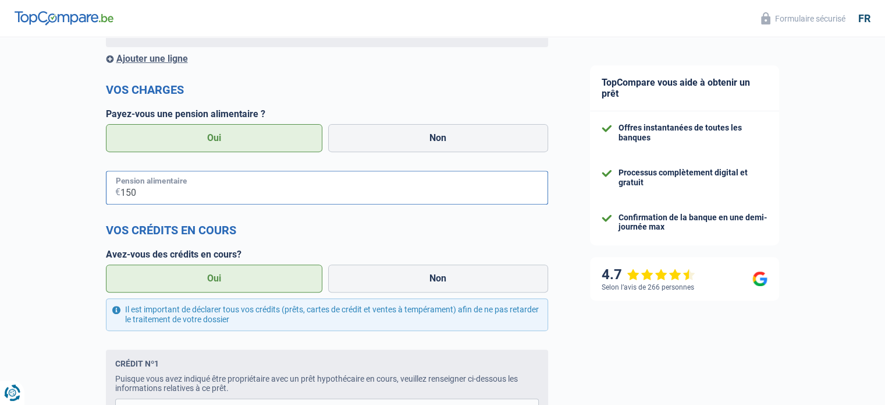
type input "150"
click at [226, 277] on label "Oui" at bounding box center [214, 278] width 217 height 28
click at [226, 277] on input "Oui" at bounding box center [214, 278] width 217 height 28
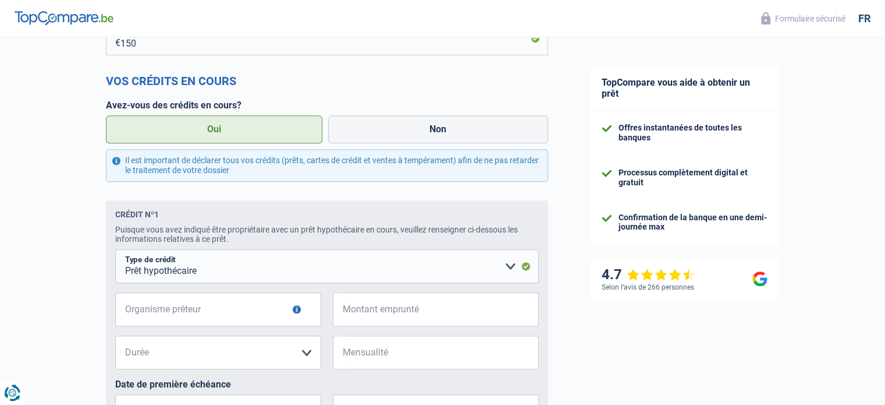
scroll to position [582, 0]
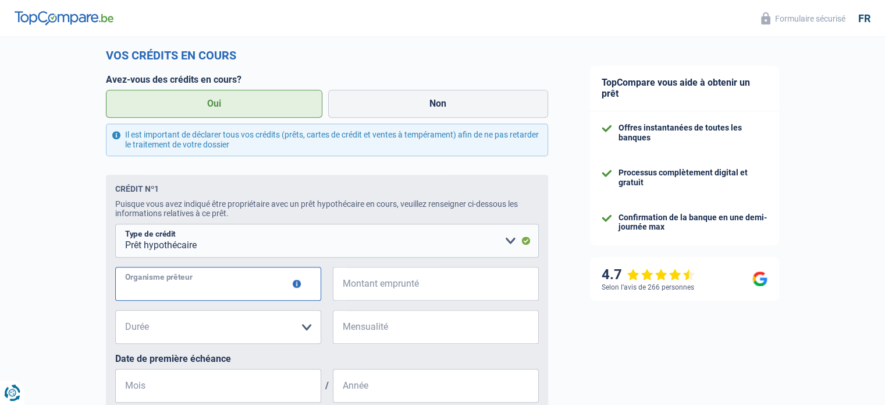
click at [206, 286] on input "Organisme prêteur" at bounding box center [218, 284] width 206 height 34
click at [297, 287] on button "button" at bounding box center [297, 283] width 8 height 8
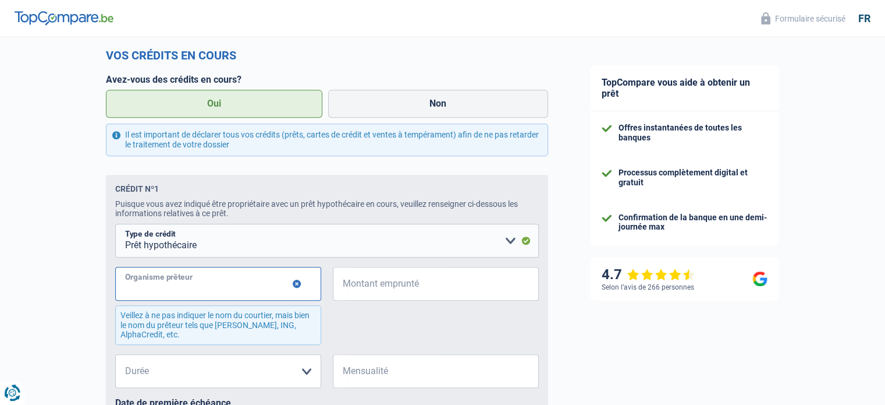
click at [220, 286] on input "Organisme prêteur" at bounding box center [218, 284] width 206 height 34
type input "Bnp"
click at [430, 288] on input "Montant emprunté" at bounding box center [444, 284] width 192 height 34
type input "216.000"
click at [309, 370] on select "120 mois 180 mois 240 mois 300 mois 360 mois 420 mois Veuillez sélectionner une…" at bounding box center [218, 371] width 206 height 34
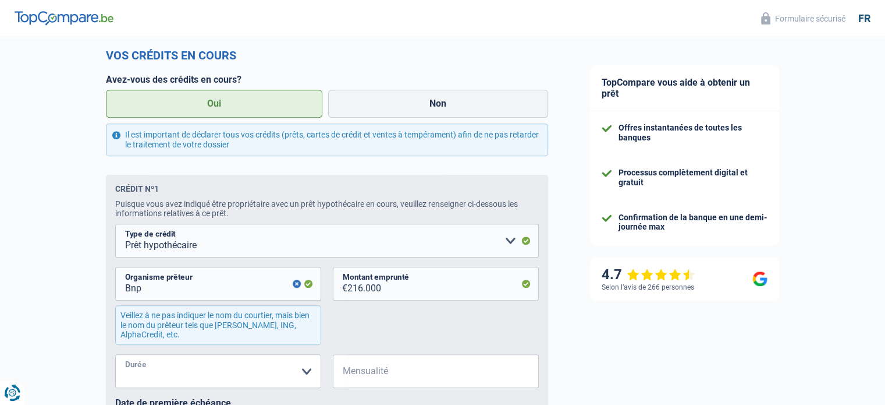
select select "300"
click at [115, 357] on select "120 mois 180 mois 240 mois 300 mois 360 mois 420 mois Veuillez sélectionner une…" at bounding box center [218, 371] width 206 height 34
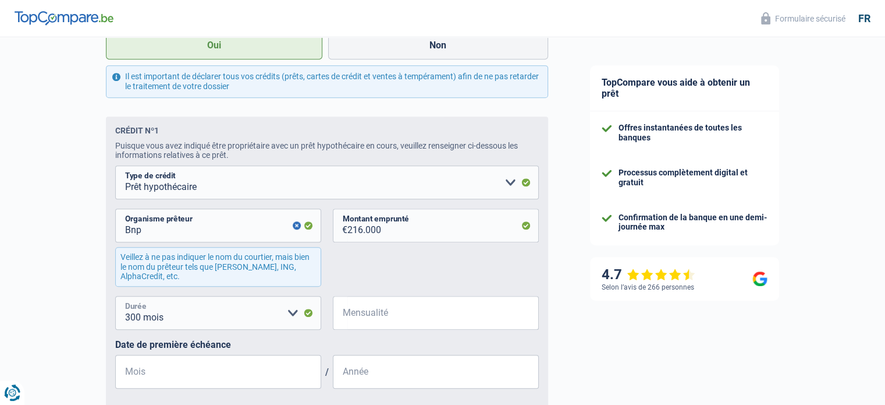
scroll to position [699, 0]
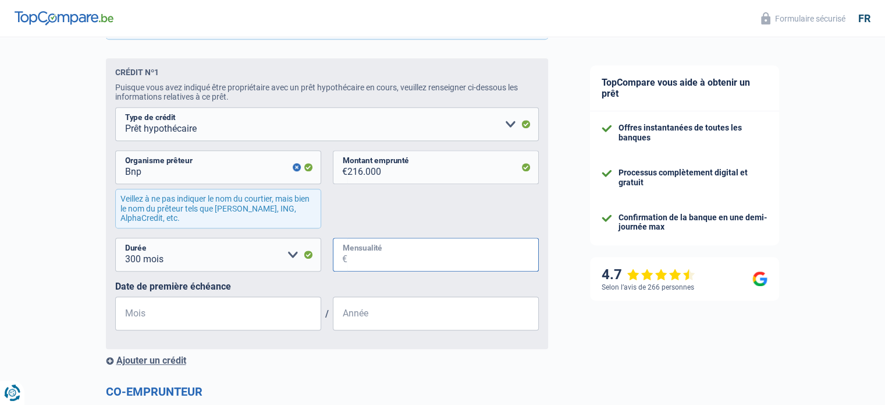
click at [356, 250] on input "Mensualité" at bounding box center [444, 255] width 192 height 34
type input "1.300"
click at [209, 319] on input "Mois" at bounding box center [218, 313] width 206 height 34
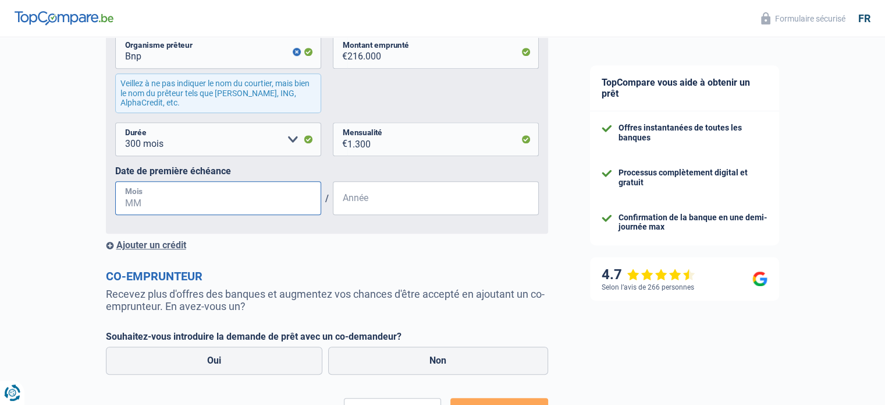
scroll to position [815, 0]
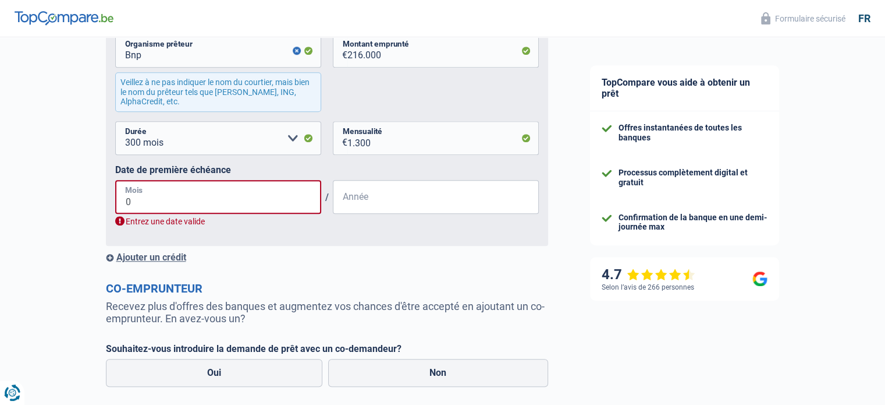
type input "03"
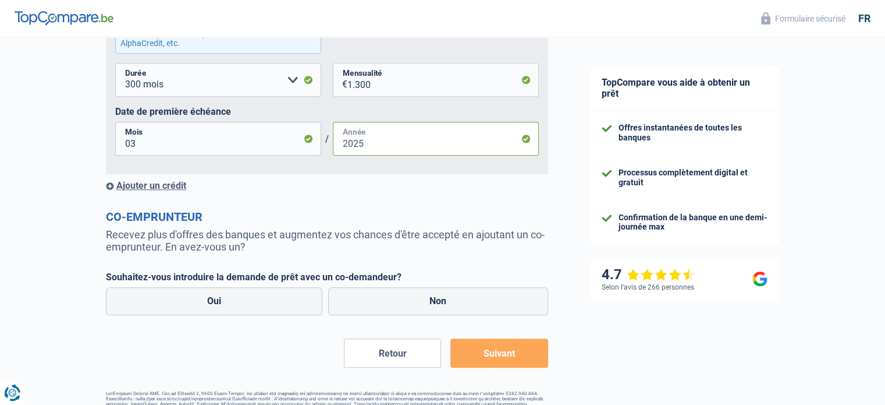
scroll to position [909, 0]
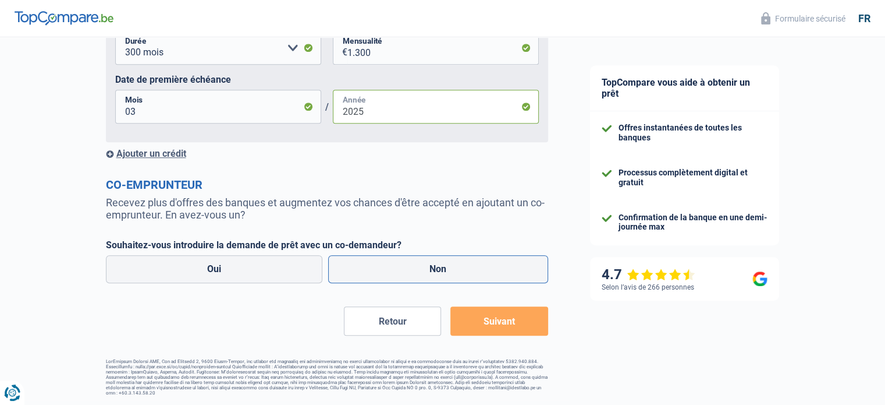
type input "2025"
click at [465, 277] on label "Non" at bounding box center [438, 269] width 220 height 28
click at [465, 277] on input "Non" at bounding box center [438, 269] width 220 height 28
radio input "true"
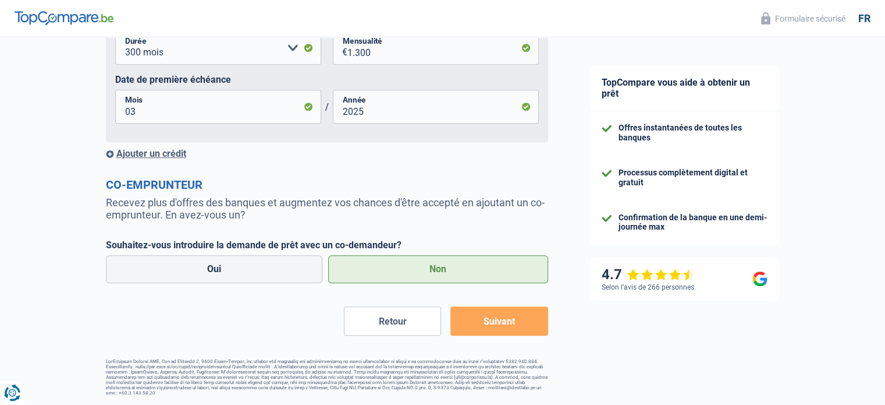
click at [501, 328] on button "Suivant" at bounding box center [499, 320] width 97 height 29
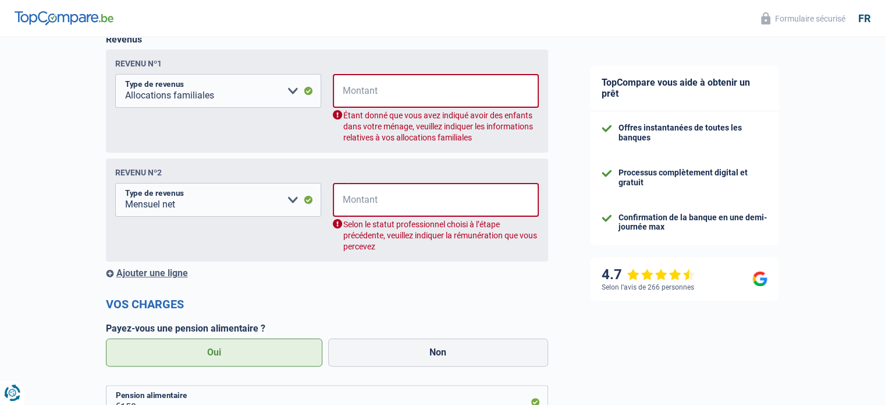
scroll to position [188, 0]
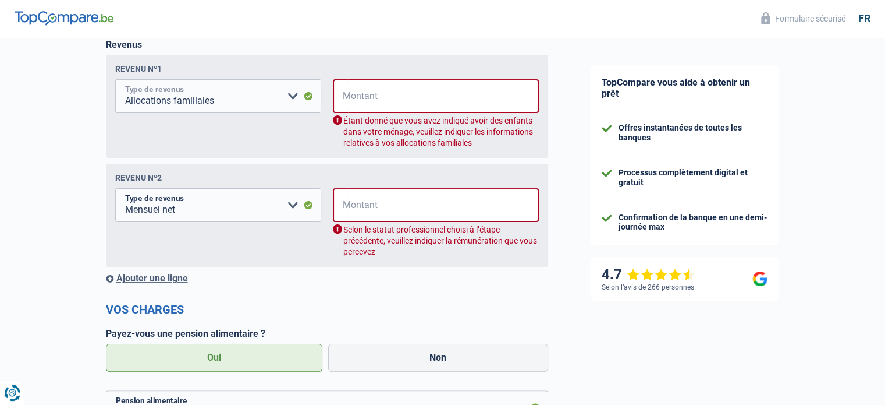
click at [290, 95] on select "Allocation d'handicap Allocations chômage Allocations familiales Chèques repas …" at bounding box center [218, 96] width 206 height 34
click at [293, 207] on select "Allocation d'handicap Allocations chômage Allocations familiales Chèques repas …" at bounding box center [218, 205] width 206 height 34
click at [363, 205] on input "Montant" at bounding box center [443, 205] width 191 height 34
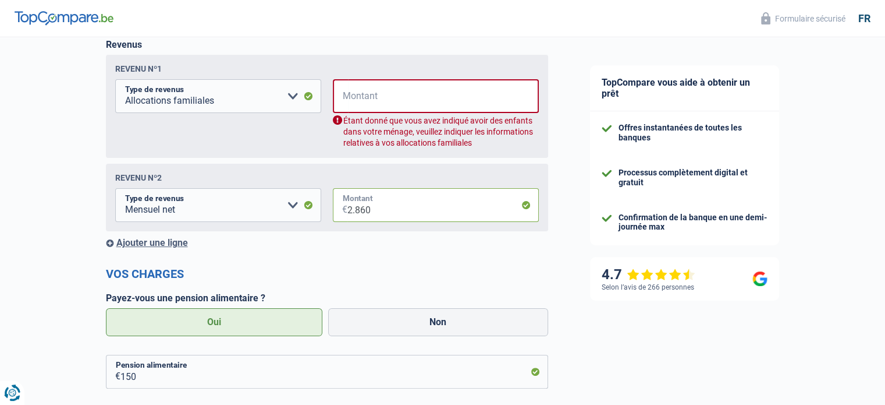
type input "2.860"
click at [373, 109] on input "Montant" at bounding box center [443, 96] width 191 height 34
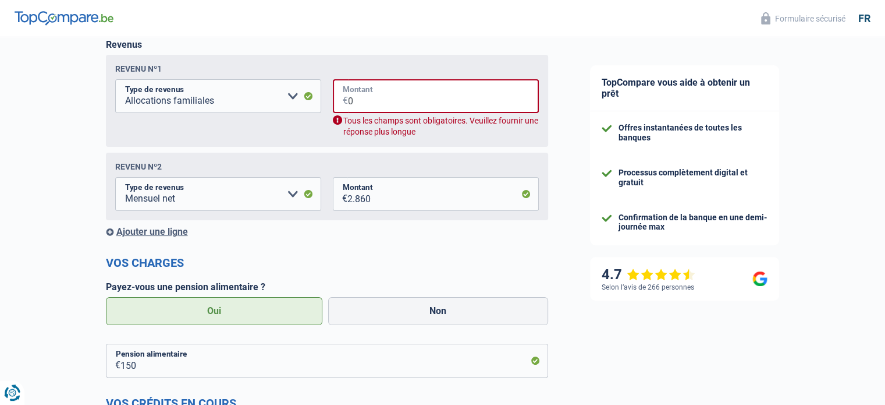
type input "0"
click at [382, 100] on input "0" at bounding box center [443, 96] width 191 height 34
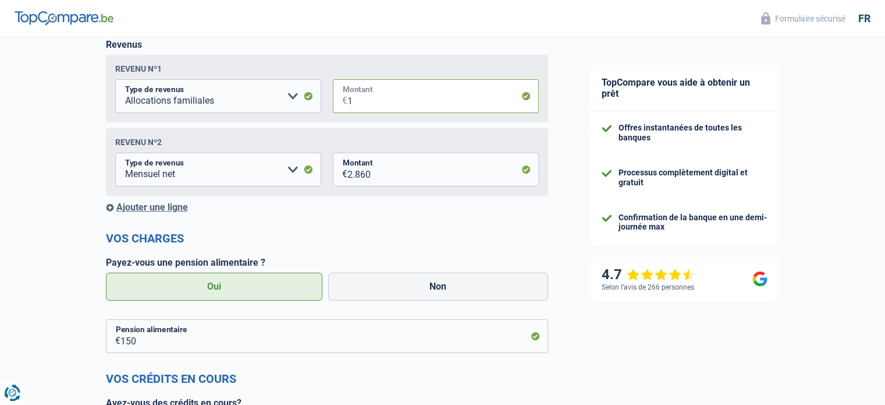
type input "1"
click at [387, 137] on div "Revenu nº2 Allocation d'handicap Allocations chômage Allocations familiales Chè…" at bounding box center [327, 162] width 442 height 68
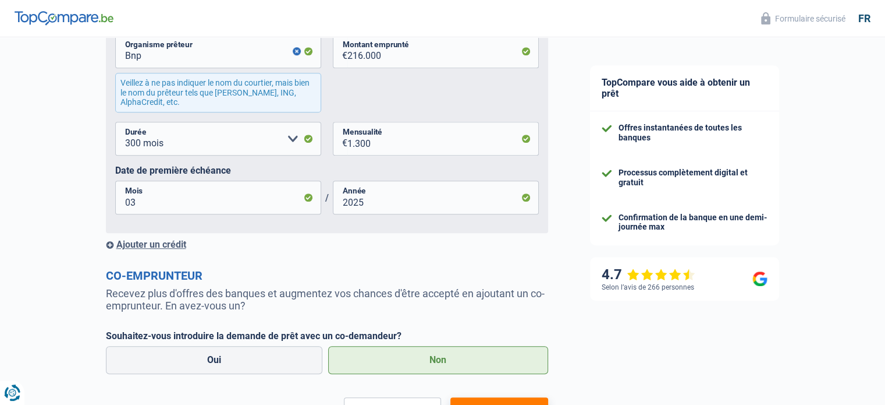
scroll to position [828, 0]
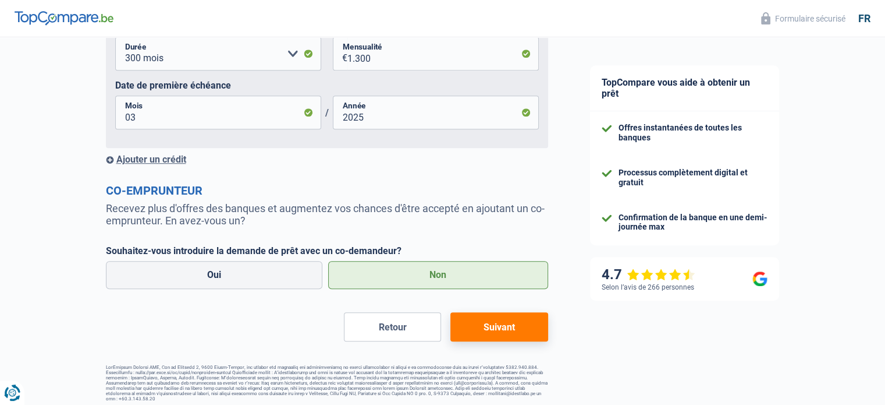
click at [504, 332] on button "Suivant" at bounding box center [499, 326] width 97 height 29
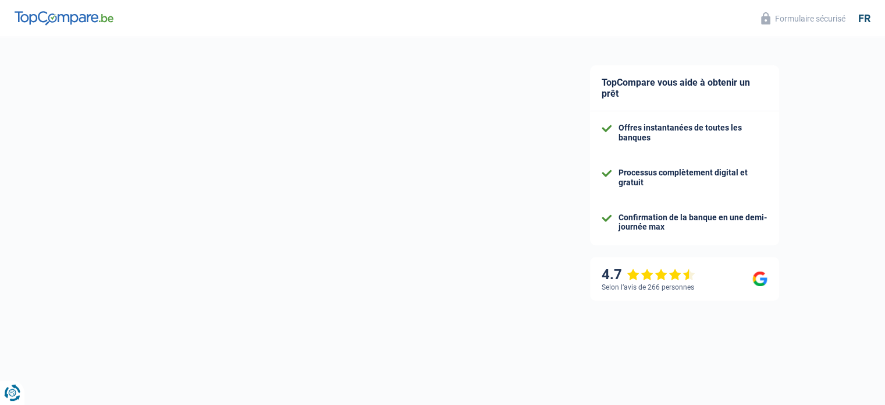
select select "48"
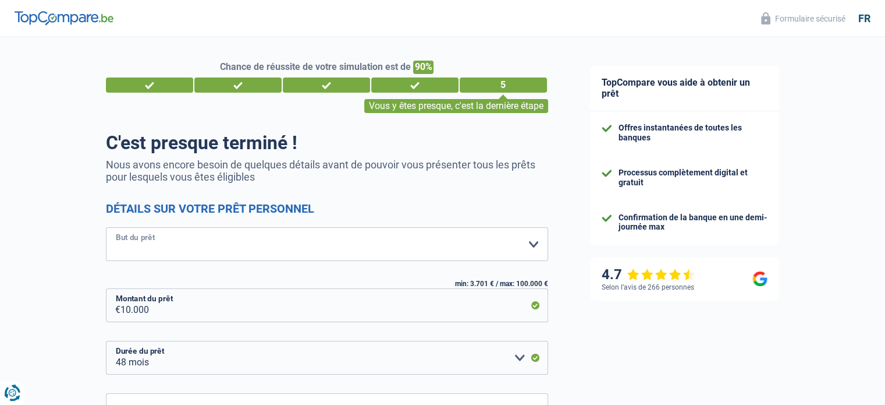
click at [536, 244] on select "Confort maison: meubles, textile, peinture, électroménager, outillage non-profe…" at bounding box center [327, 244] width 442 height 34
select select "other"
click at [106, 228] on select "Confort maison: meubles, textile, peinture, électroménager, outillage non-profe…" at bounding box center [327, 244] width 442 height 34
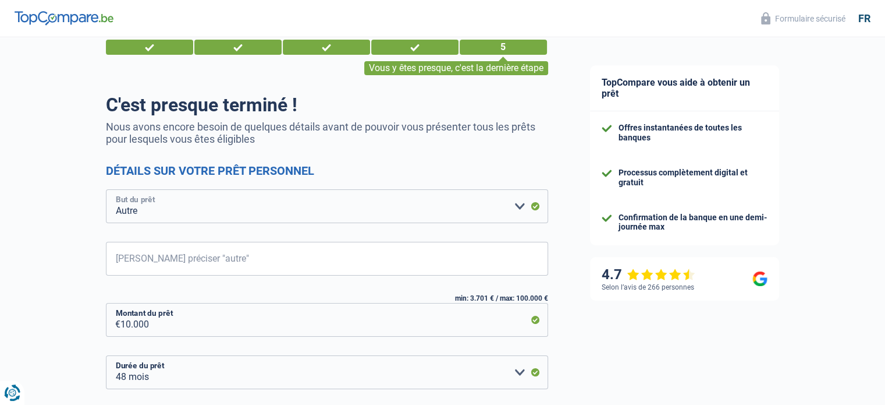
scroll to position [58, 0]
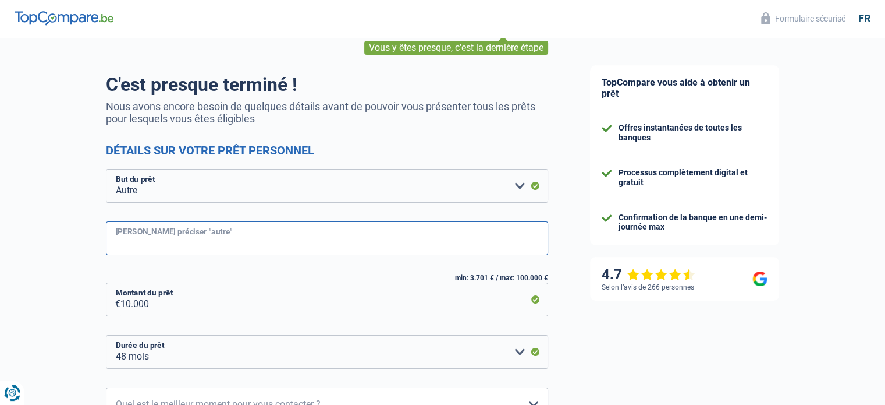
click at [209, 244] on input "Veuillez préciser "autre"" at bounding box center [327, 238] width 442 height 34
click at [184, 239] on input "regroupement decredit" at bounding box center [327, 238] width 442 height 34
click at [232, 241] on input "regroupement de credit" at bounding box center [327, 238] width 442 height 34
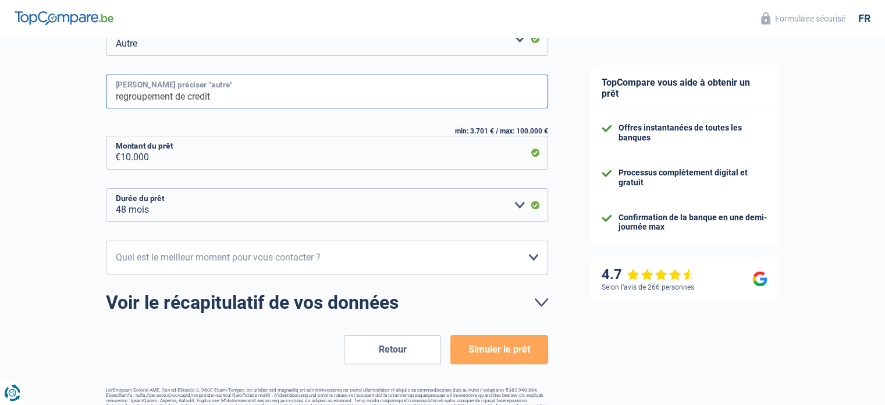
scroll to position [233, 0]
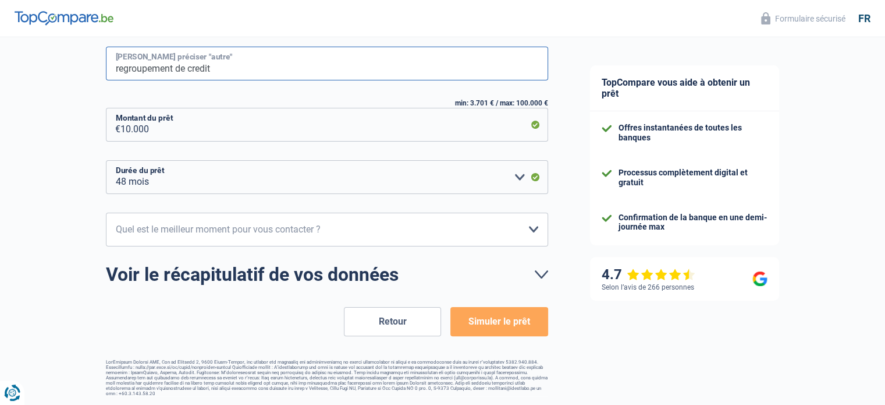
type input "regroupement de credit"
click at [533, 228] on select "10h-12h 12h-14h 14h-16h 16h-18h Veuillez sélectionner une option" at bounding box center [327, 229] width 442 height 34
select select "10-12"
click at [106, 212] on select "10h-12h 12h-14h 14h-16h 16h-18h Veuillez sélectionner une option" at bounding box center [327, 229] width 442 height 34
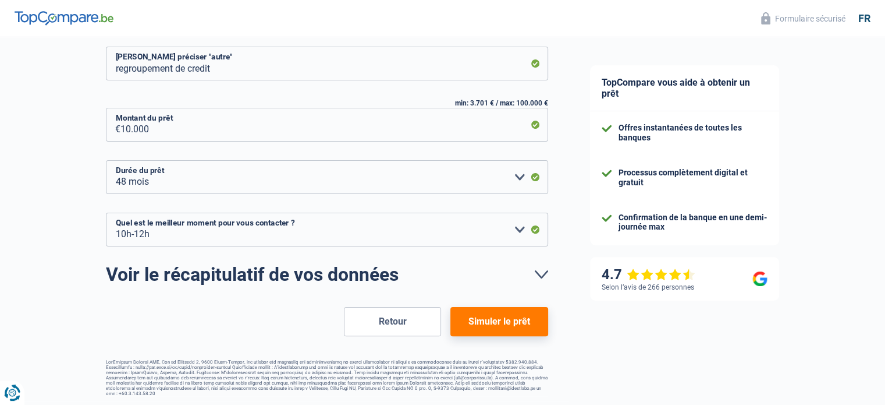
click at [510, 322] on button "Simuler le prêt" at bounding box center [499, 321] width 97 height 29
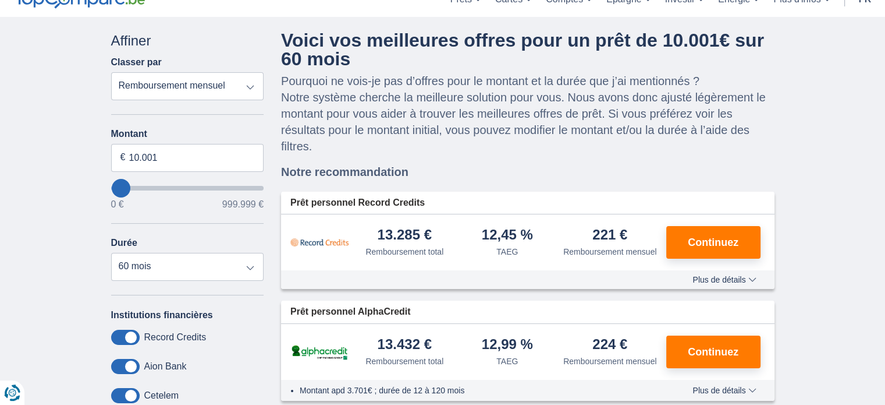
scroll to position [58, 0]
click at [682, 245] on button "Continuez" at bounding box center [714, 242] width 94 height 33
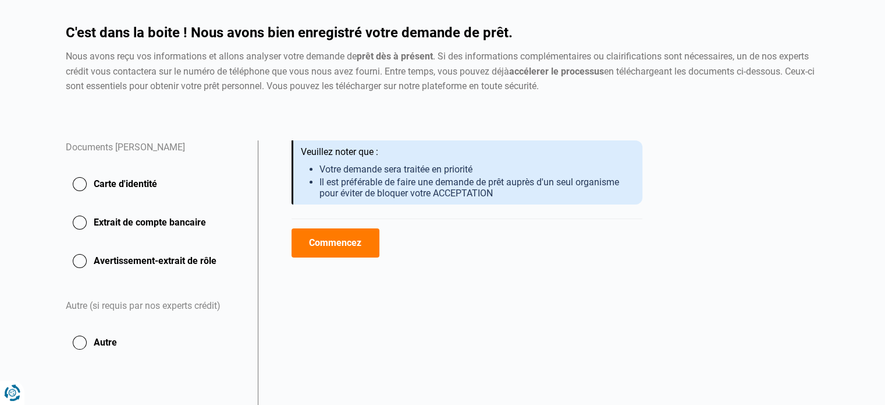
scroll to position [116, 0]
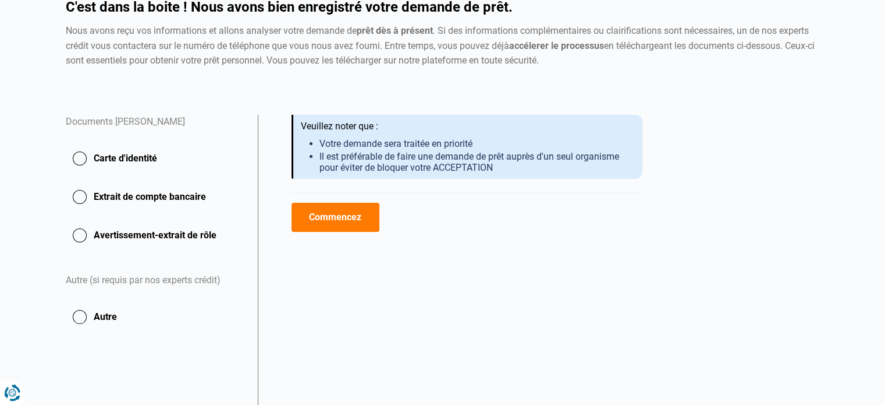
click at [348, 216] on button "Commencez" at bounding box center [336, 217] width 88 height 29
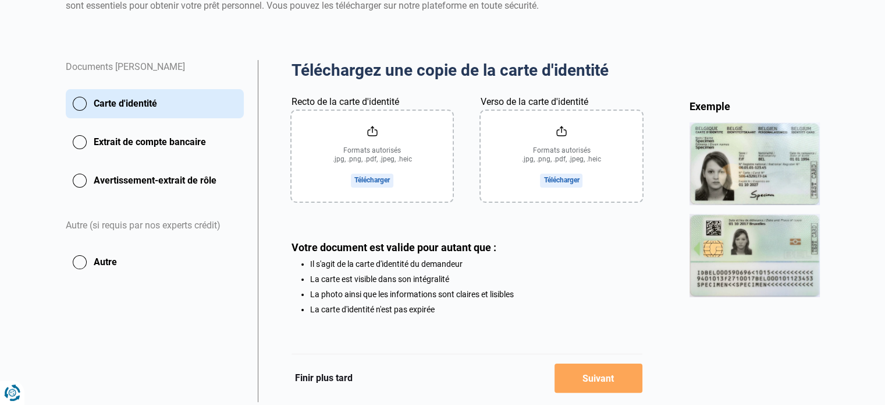
scroll to position [151, 0]
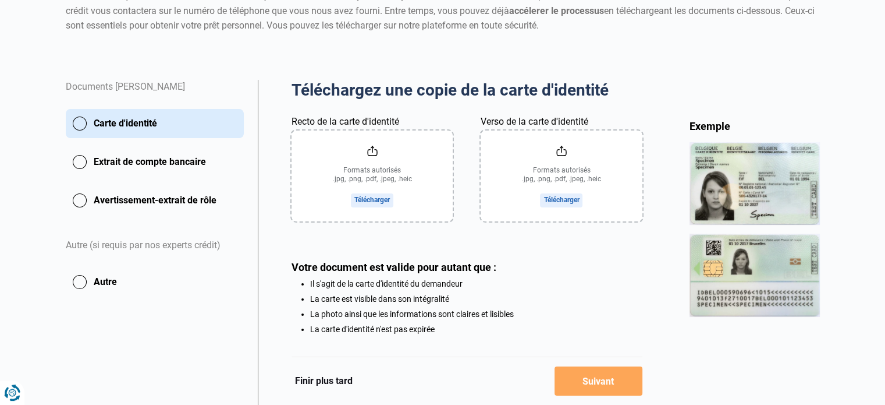
click at [374, 202] on input "Recto de la carte d'identité" at bounding box center [372, 175] width 161 height 91
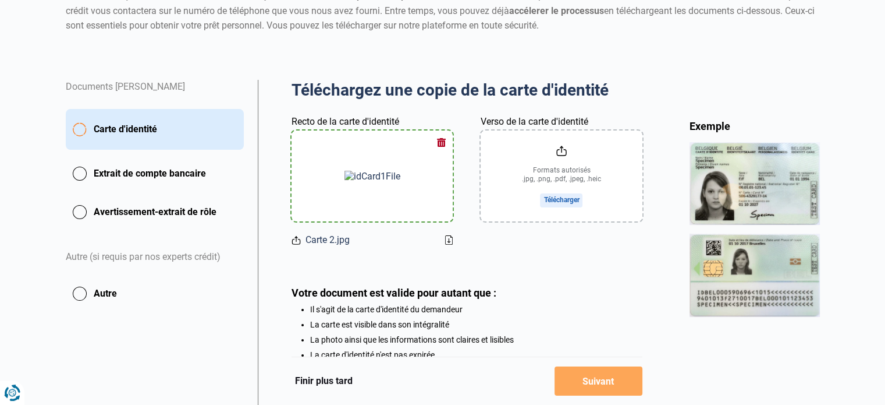
click at [386, 171] on img at bounding box center [373, 176] width 56 height 11
drag, startPoint x: 385, startPoint y: 164, endPoint x: 441, endPoint y: 143, distance: 60.4
click at [441, 143] on button "button" at bounding box center [441, 141] width 17 height 17
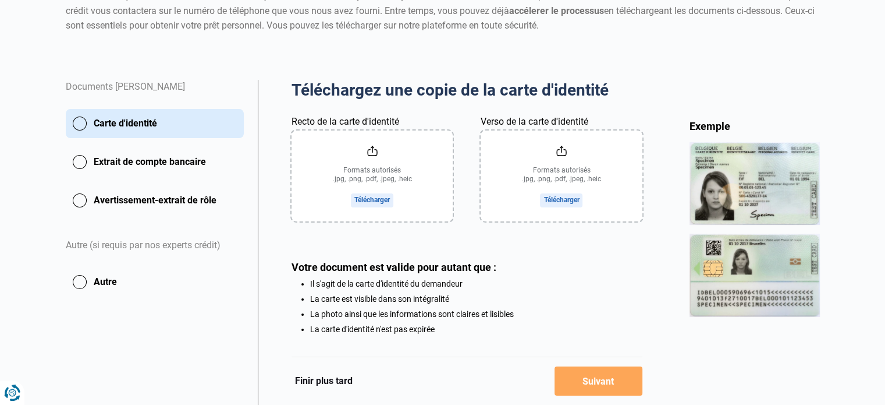
click at [365, 196] on input "Recto de la carte d'identité" at bounding box center [372, 175] width 161 height 91
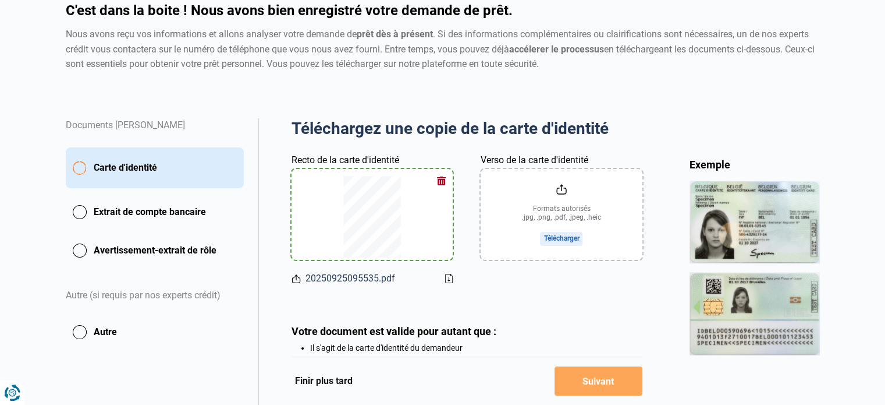
scroll to position [93, 0]
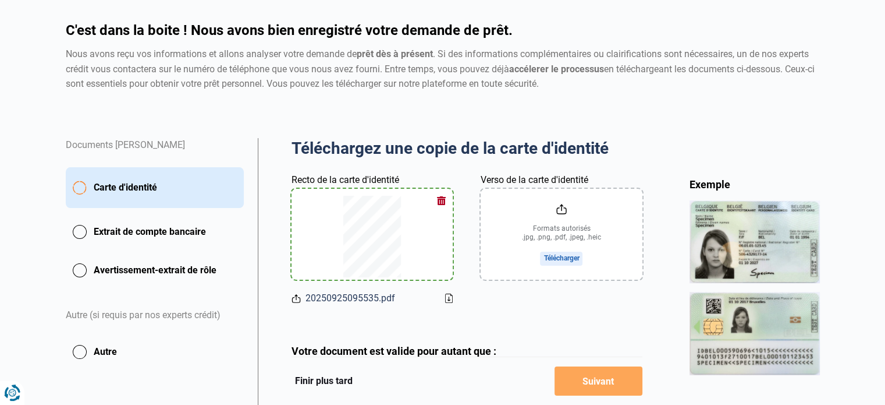
click at [443, 200] on button "button" at bounding box center [441, 200] width 17 height 17
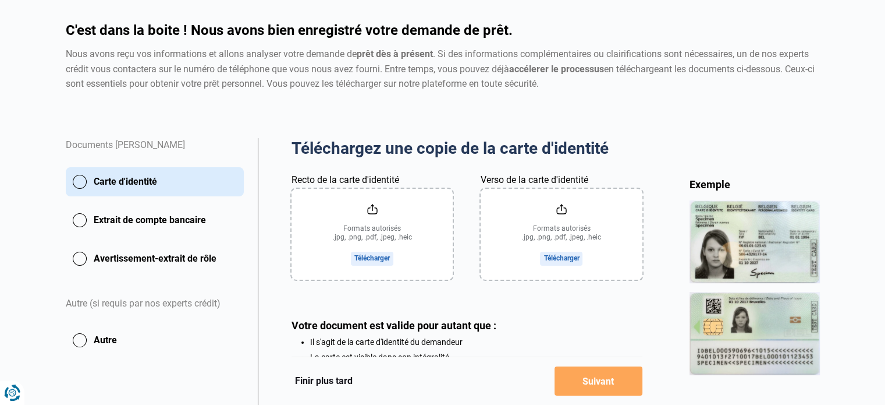
click at [392, 261] on input "Recto de la carte d'identité" at bounding box center [372, 234] width 161 height 91
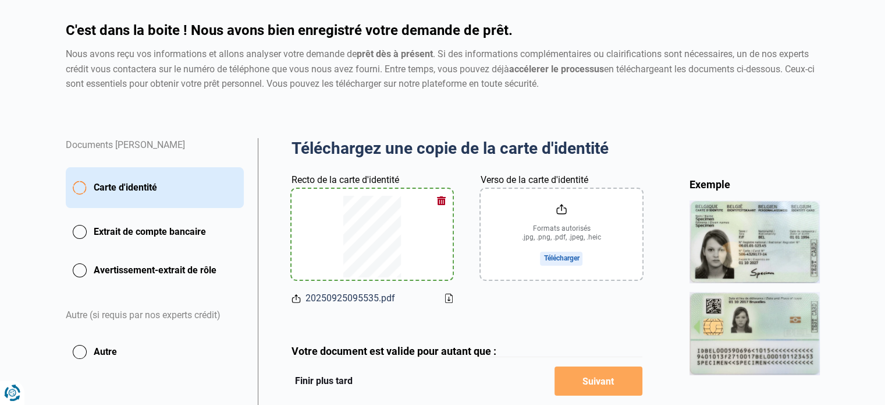
click at [553, 238] on input "Verso de la carte d'identité" at bounding box center [561, 234] width 161 height 91
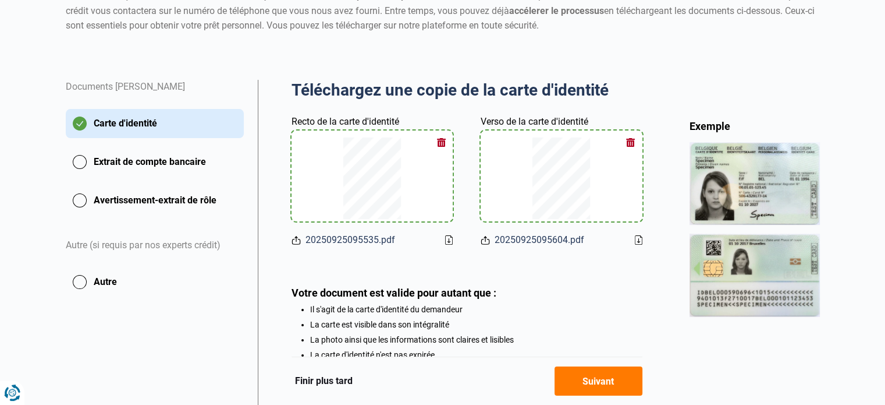
click at [605, 388] on button "Suivant" at bounding box center [599, 380] width 88 height 29
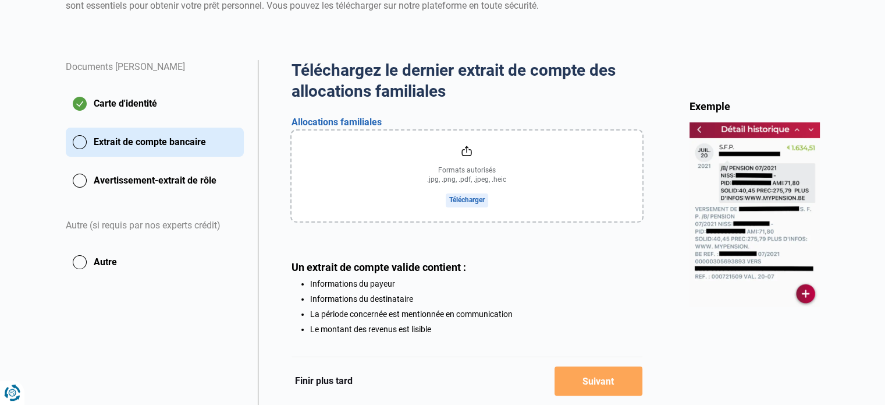
scroll to position [113, 0]
